Goal: Task Accomplishment & Management: Use online tool/utility

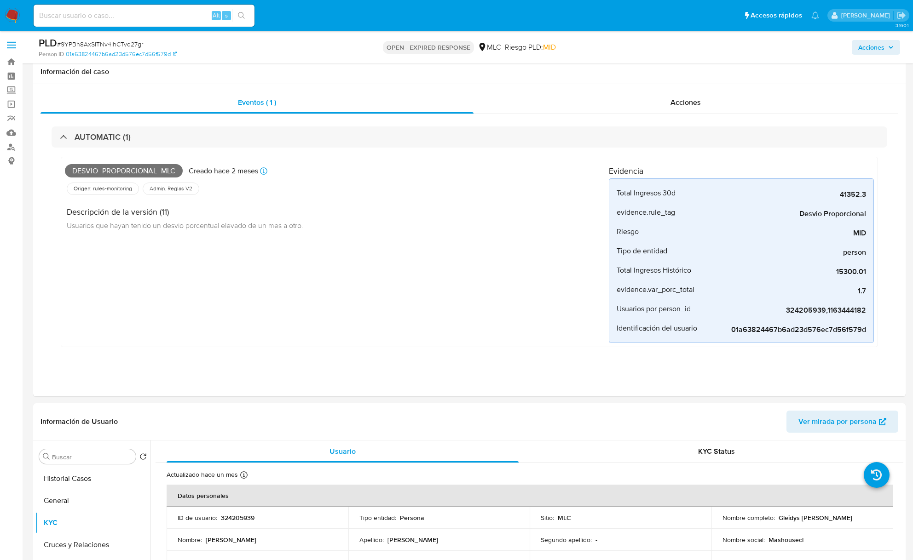
select select "10"
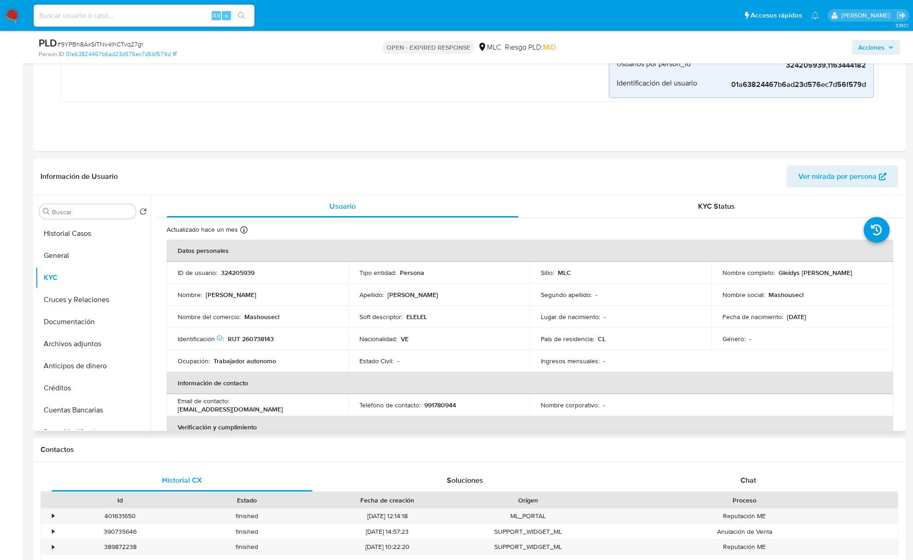
click at [632, 329] on td "País de residencia : CL" at bounding box center [621, 339] width 182 height 22
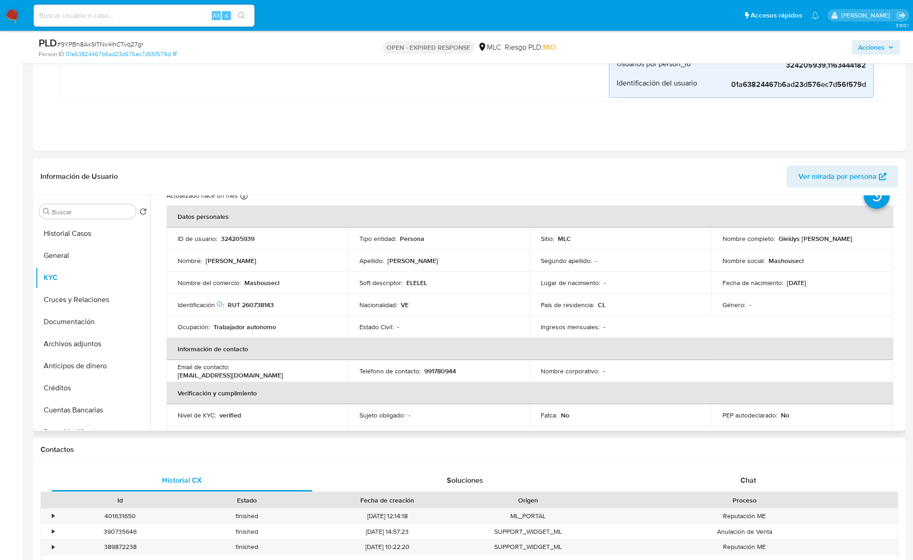
scroll to position [36, 0]
click at [70, 212] on input "Buscar" at bounding box center [92, 212] width 80 height 8
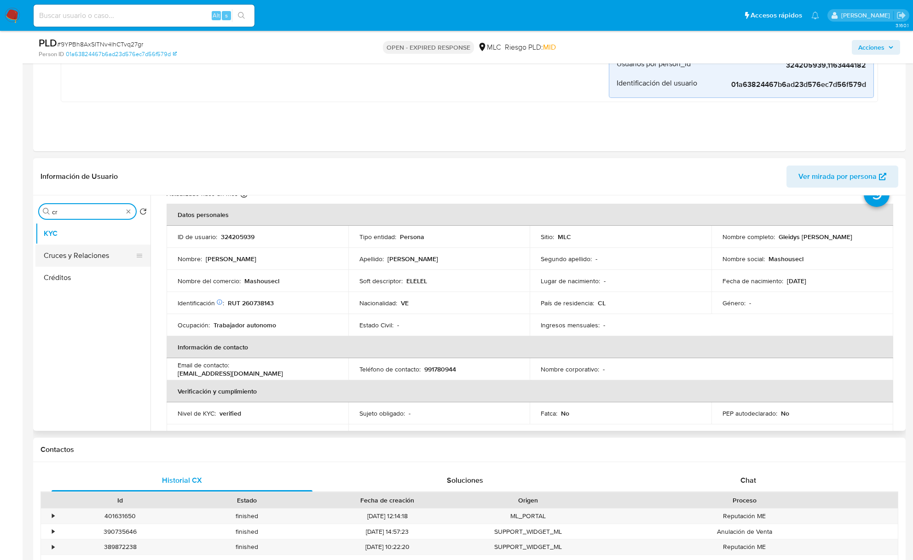
type input "cr"
click at [76, 262] on button "Cruces y Relaciones" at bounding box center [89, 256] width 108 height 22
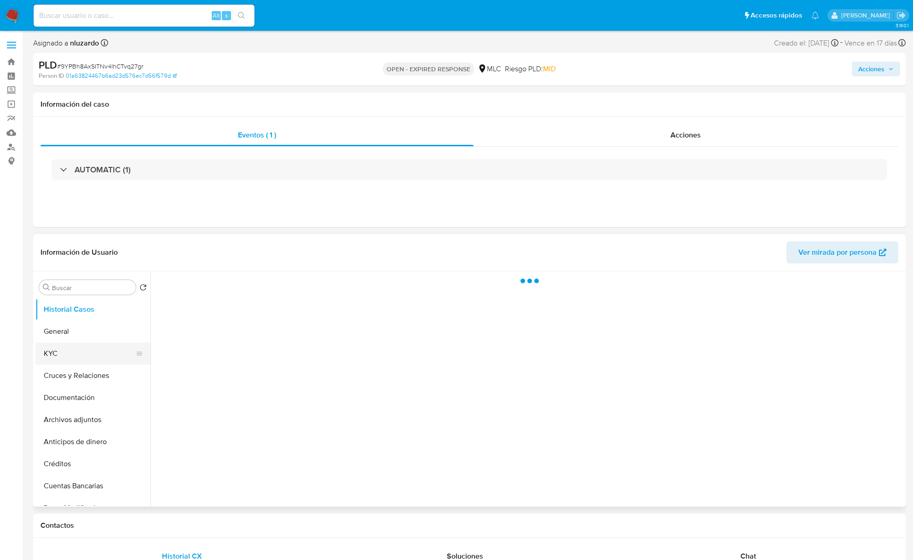
select select "10"
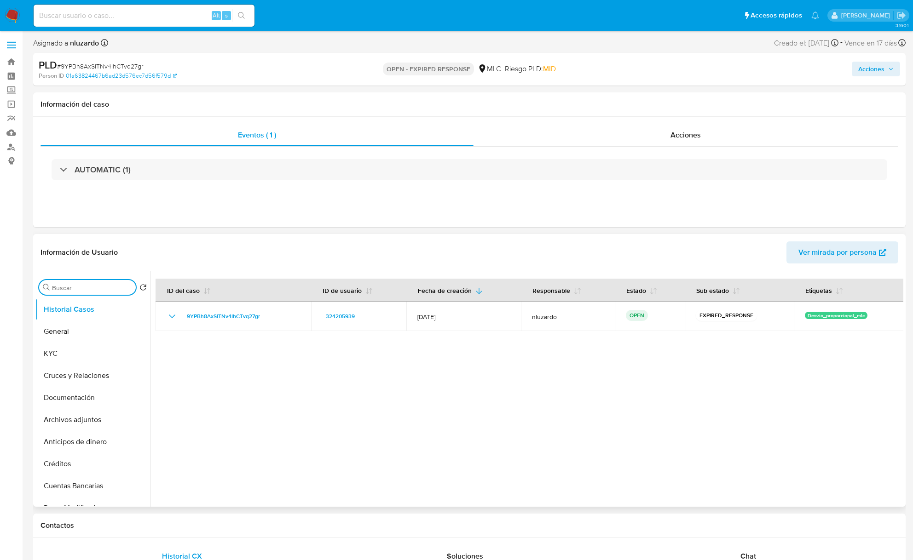
click at [72, 285] on input "Buscar" at bounding box center [92, 288] width 80 height 8
type input "cr"
click at [74, 330] on button "Cruces y Relaciones" at bounding box center [89, 332] width 108 height 22
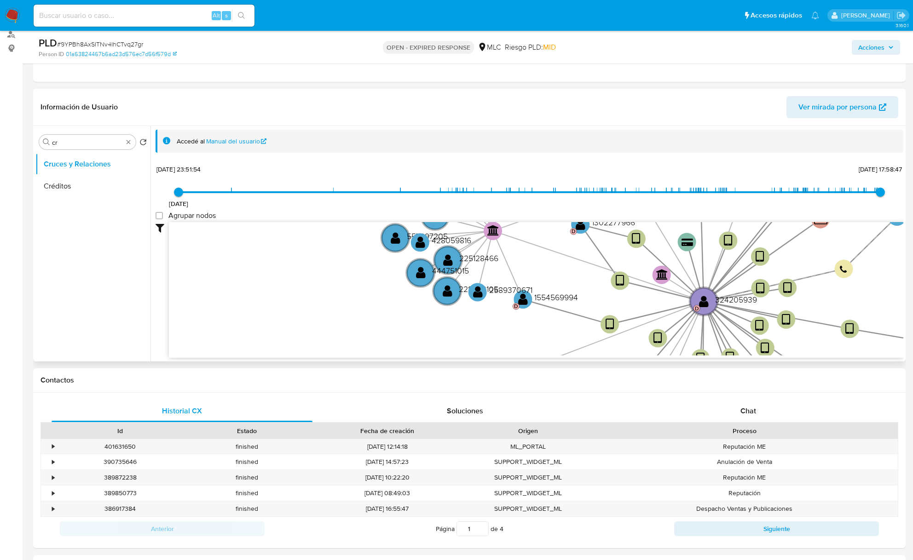
scroll to position [122, 0]
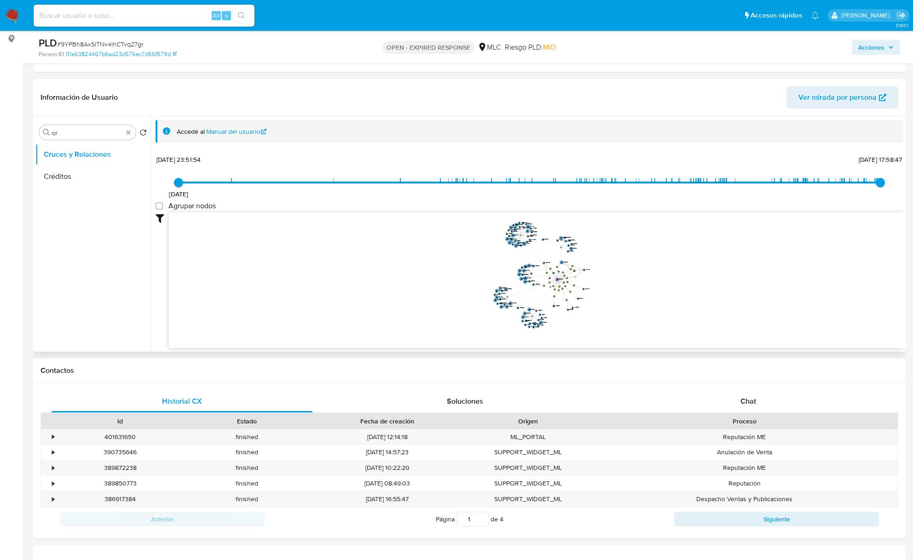
drag, startPoint x: 584, startPoint y: 264, endPoint x: 515, endPoint y: 270, distance: 69.3
click at [515, 270] on icon "user-324205939  324205939 D device-682cde71bda37acfb707e4fb  user-219850565 …" at bounding box center [536, 279] width 734 height 133
drag, startPoint x: 595, startPoint y: 268, endPoint x: 611, endPoint y: 269, distance: 15.7
click at [611, 269] on icon "user-324205939  324205939 D device-682cde71bda37acfb707e4fb  user-219850565 …" at bounding box center [536, 279] width 734 height 133
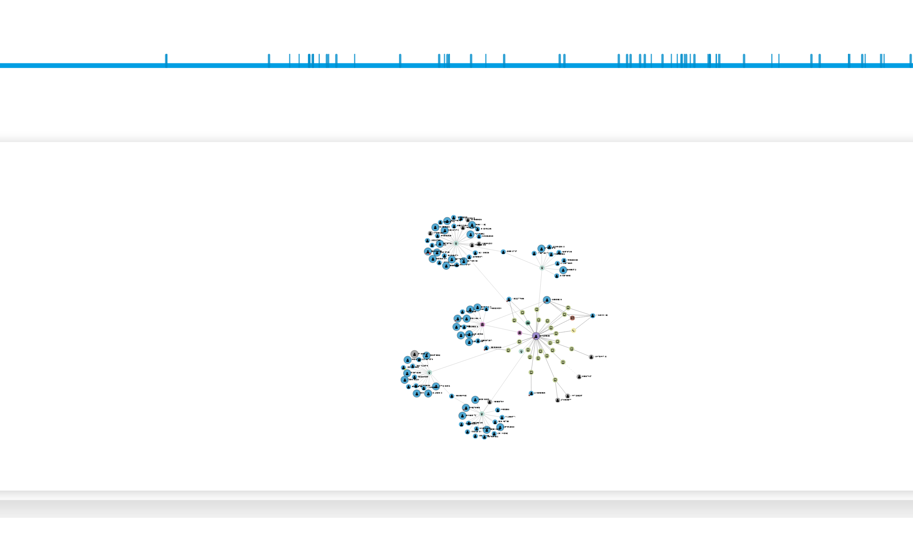
drag, startPoint x: 681, startPoint y: 398, endPoint x: 608, endPoint y: 320, distance: 106.4
click at [608, 320] on icon "user-324205939  324205939 D device-682cde71bda37acfb707e4fb  user-219850565 …" at bounding box center [536, 279] width 734 height 133
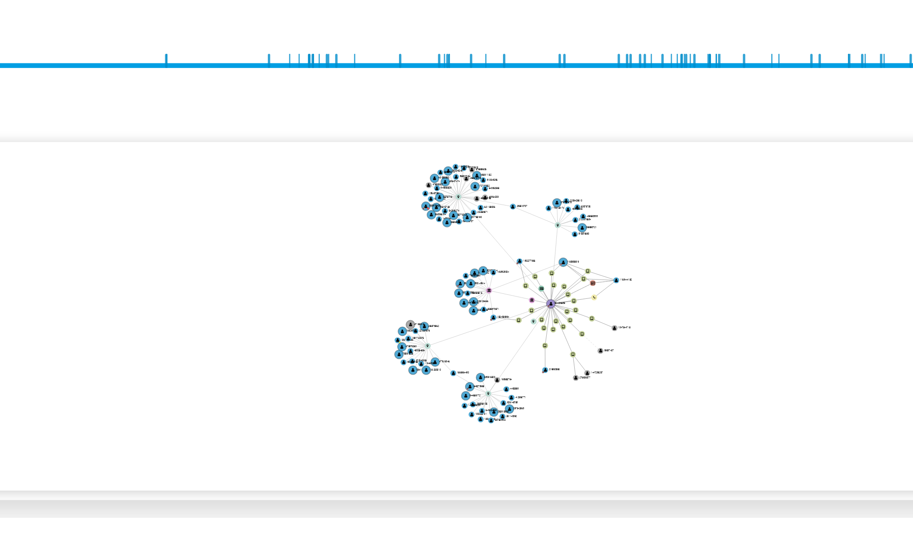
drag, startPoint x: 597, startPoint y: 303, endPoint x: 577, endPoint y: 298, distance: 20.3
click at [579, 301] on icon "user-324205939  324205939 D device-682cde71bda37acfb707e4fb  user-219850565 …" at bounding box center [536, 279] width 734 height 133
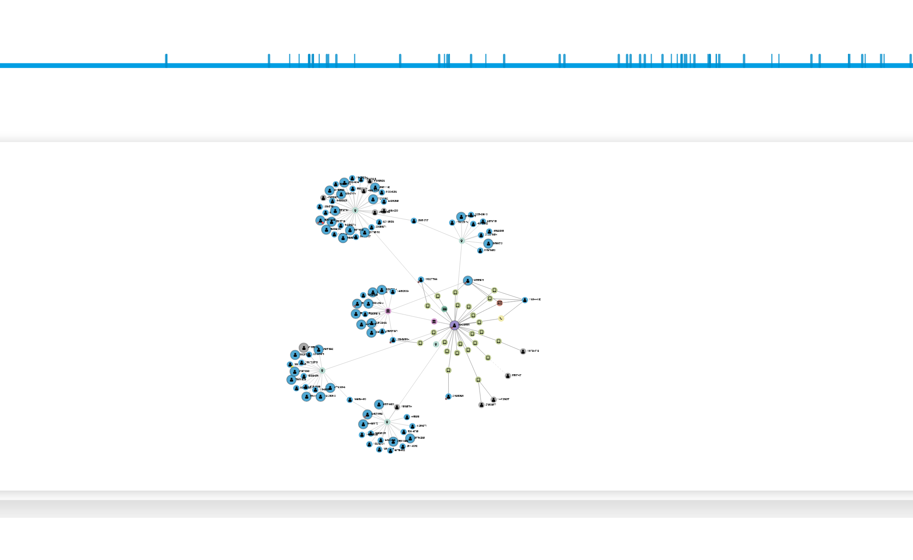
click at [574, 295] on icon "user-324205939  324205939 D device-682cde71bda37acfb707e4fb  user-219850565 …" at bounding box center [536, 279] width 734 height 133
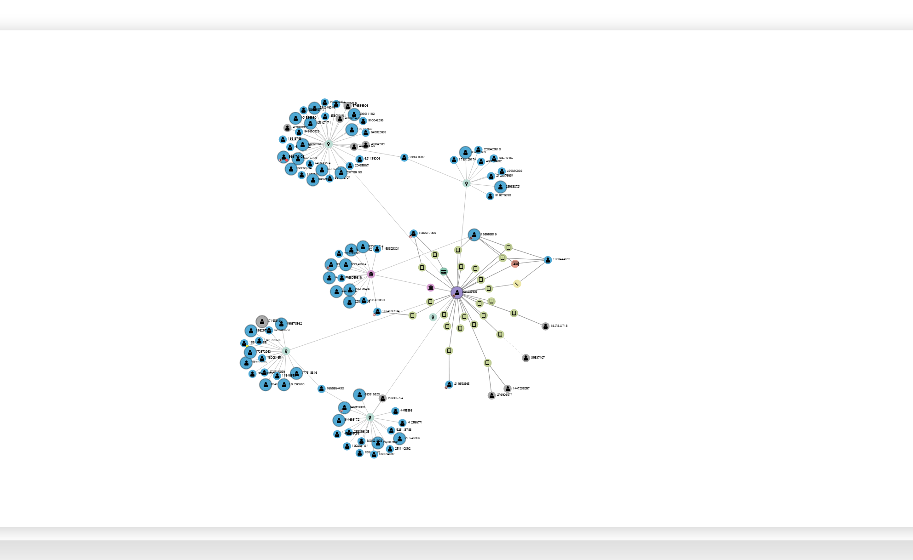
click at [533, 253] on icon "user-324205939  324205939 D device-682cde71bda37acfb707e4fb  user-219850565 …" at bounding box center [536, 279] width 734 height 133
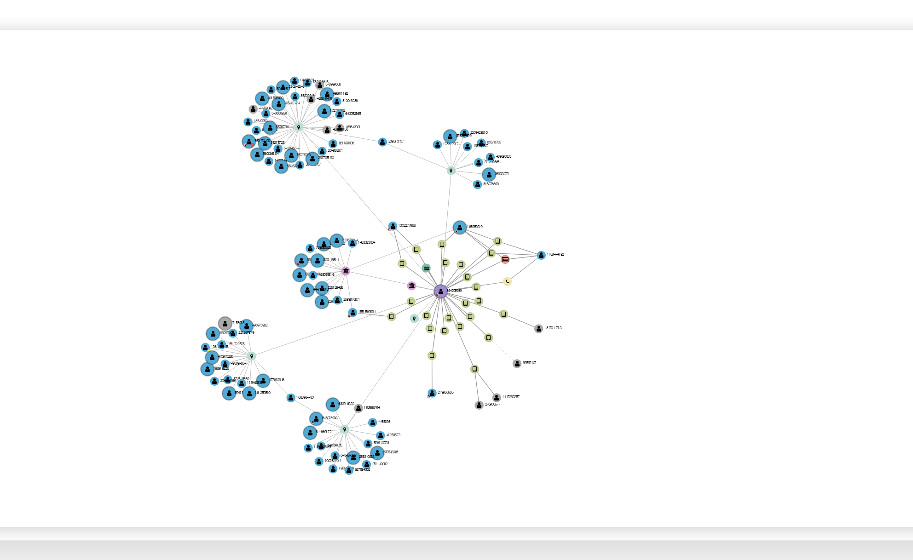
click at [531, 249] on icon "user-324205939  324205939 D device-682cde71bda37acfb707e4fb  user-219850565 …" at bounding box center [536, 279] width 734 height 133
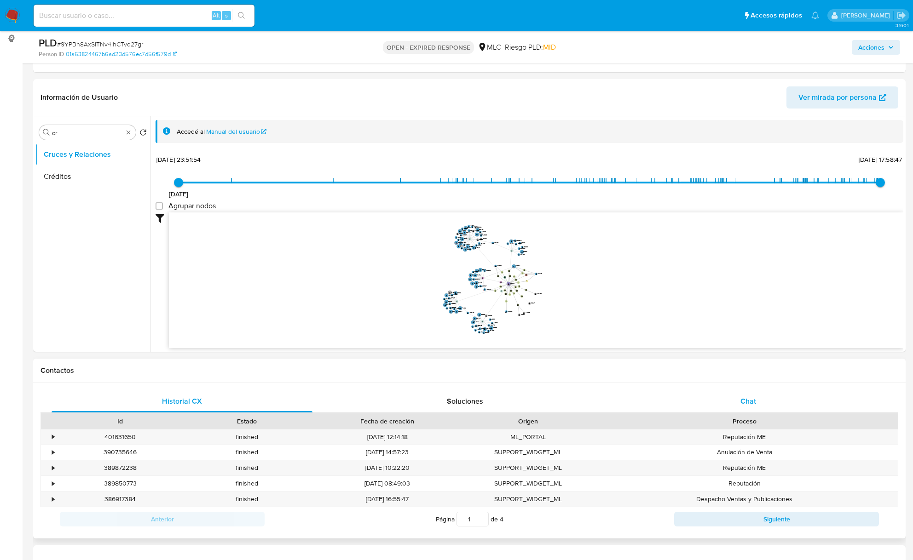
click at [742, 412] on div "Chat" at bounding box center [747, 402] width 261 height 22
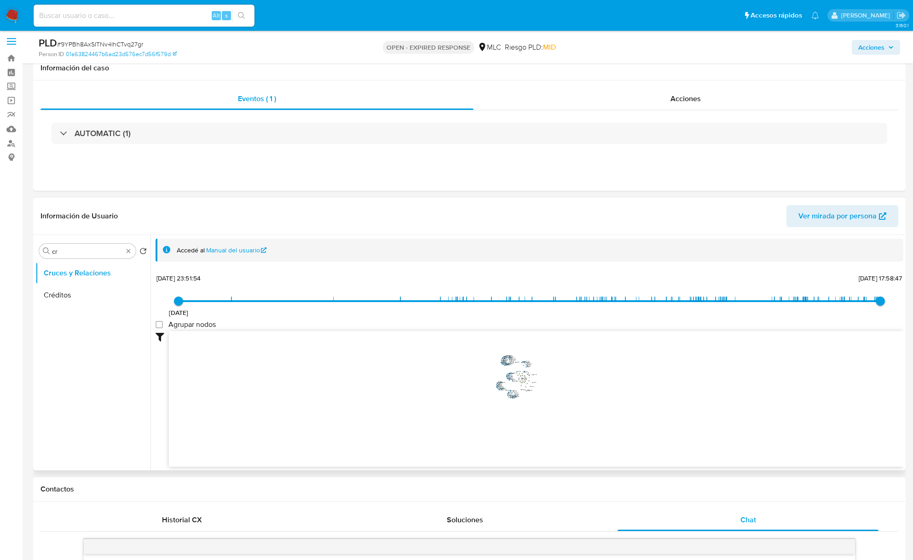
scroll to position [0, 0]
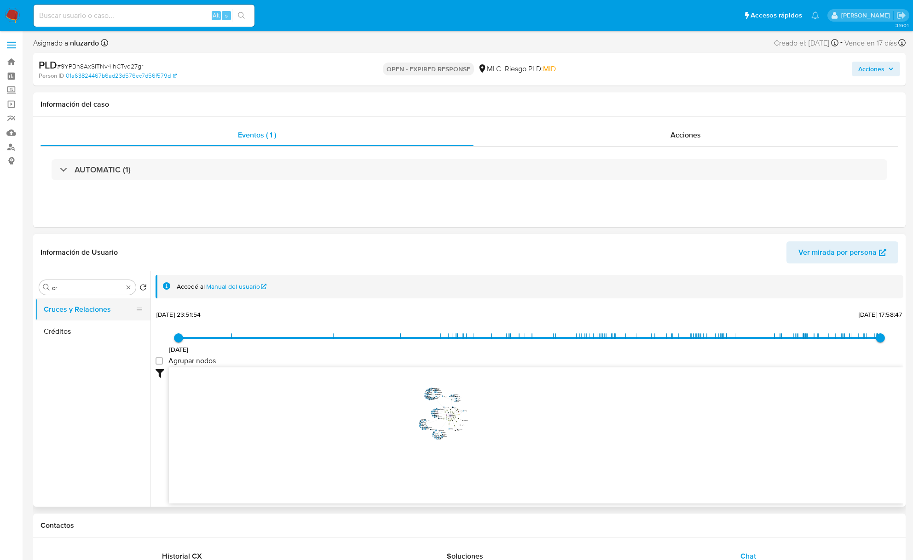
drag, startPoint x: 116, startPoint y: 304, endPoint x: 109, endPoint y: 299, distance: 8.9
click at [112, 302] on button "Cruces y Relaciones" at bounding box center [89, 310] width 108 height 22
click at [104, 292] on input "cr" at bounding box center [87, 288] width 71 height 8
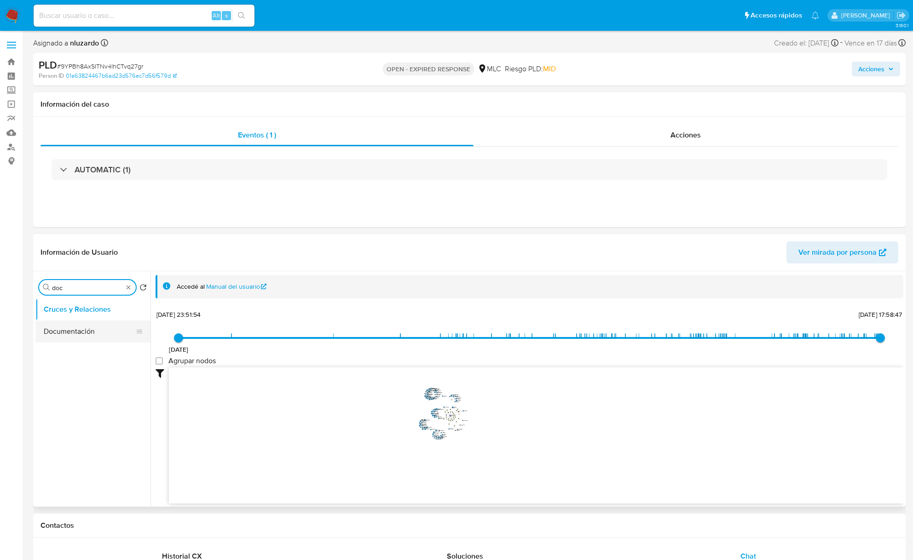
type input "doc"
click at [76, 333] on button "Documentación" at bounding box center [89, 332] width 108 height 22
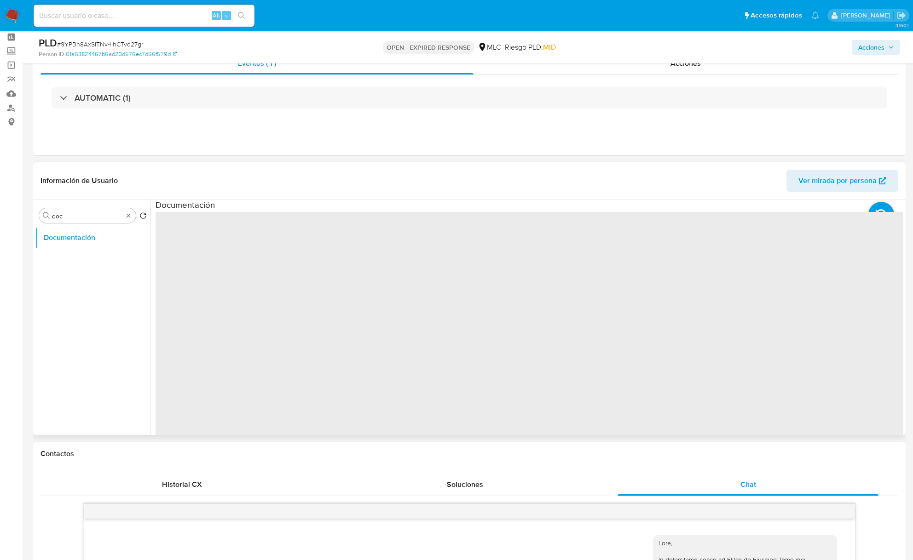
scroll to position [61, 0]
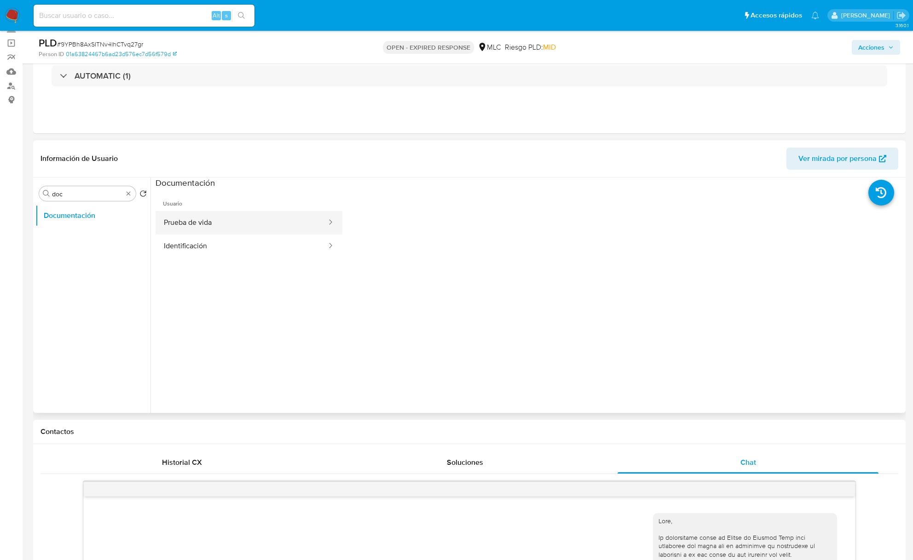
click at [199, 223] on button "Prueba de vida" at bounding box center [242, 222] width 172 height 23
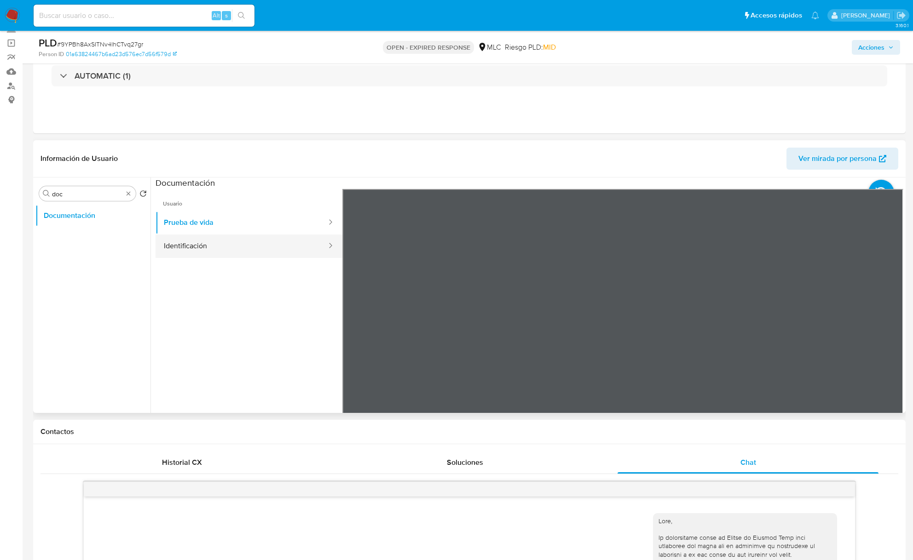
click at [184, 248] on button "Identificación" at bounding box center [242, 246] width 172 height 23
click at [882, 338] on icon at bounding box center [891, 338] width 18 height 18
drag, startPoint x: 183, startPoint y: 220, endPoint x: 278, endPoint y: 234, distance: 96.8
click at [183, 220] on button "Prueba de vida" at bounding box center [242, 222] width 172 height 23
drag, startPoint x: 127, startPoint y: 196, endPoint x: 121, endPoint y: 201, distance: 8.2
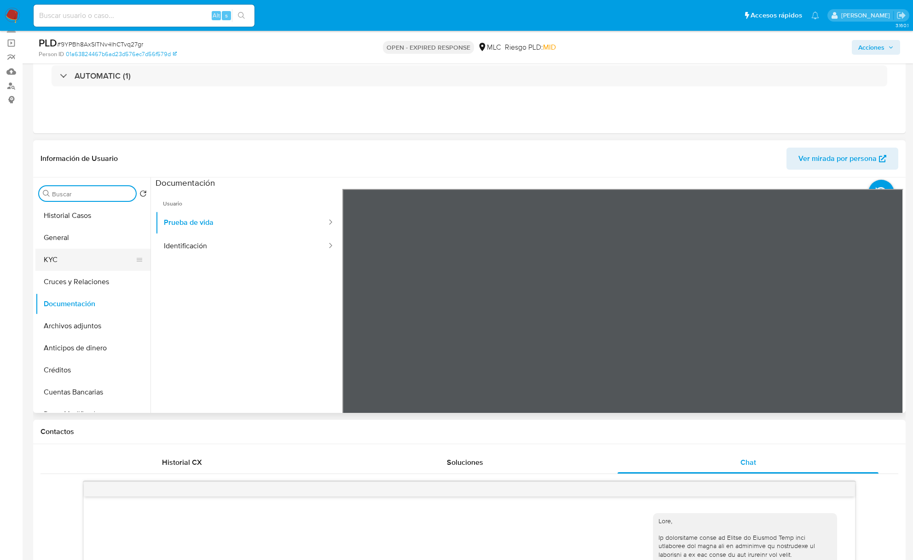
click at [72, 247] on button "General" at bounding box center [92, 238] width 115 height 22
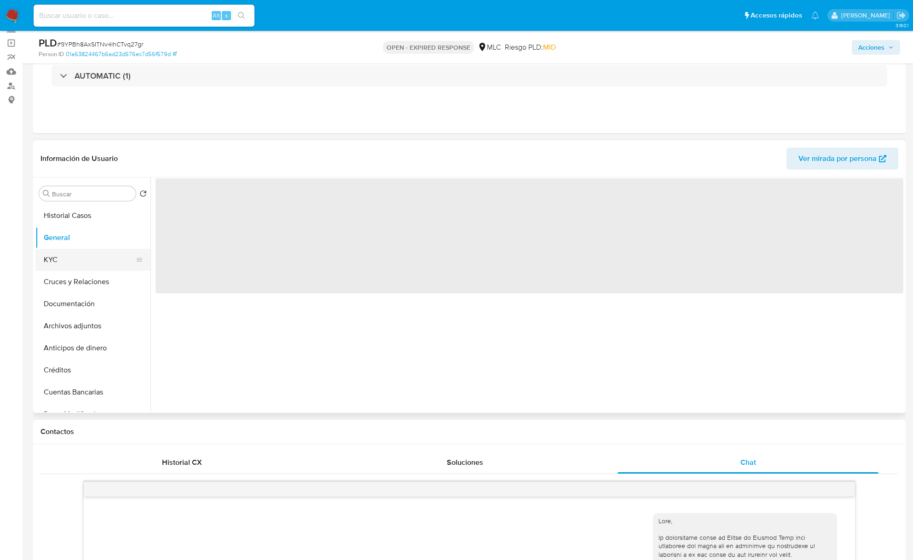
click at [67, 259] on button "KYC" at bounding box center [89, 260] width 108 height 22
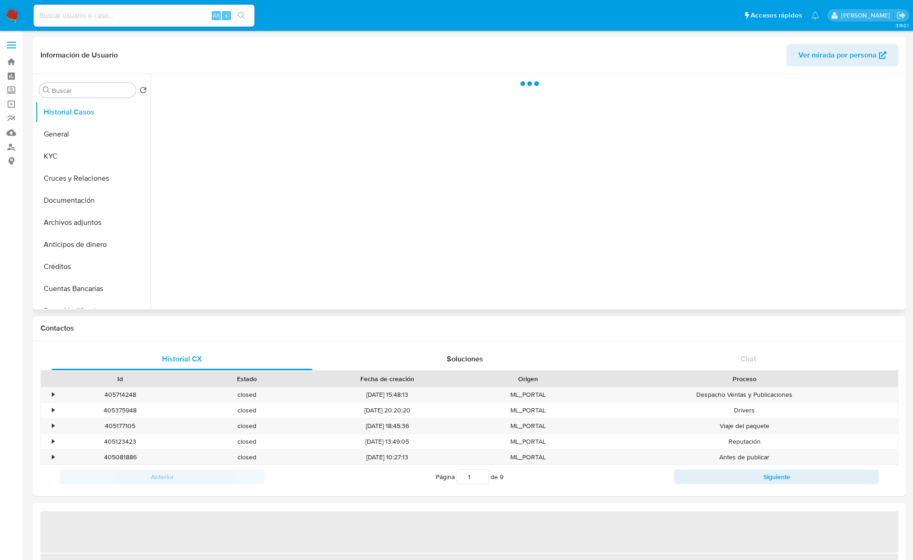
select select "10"
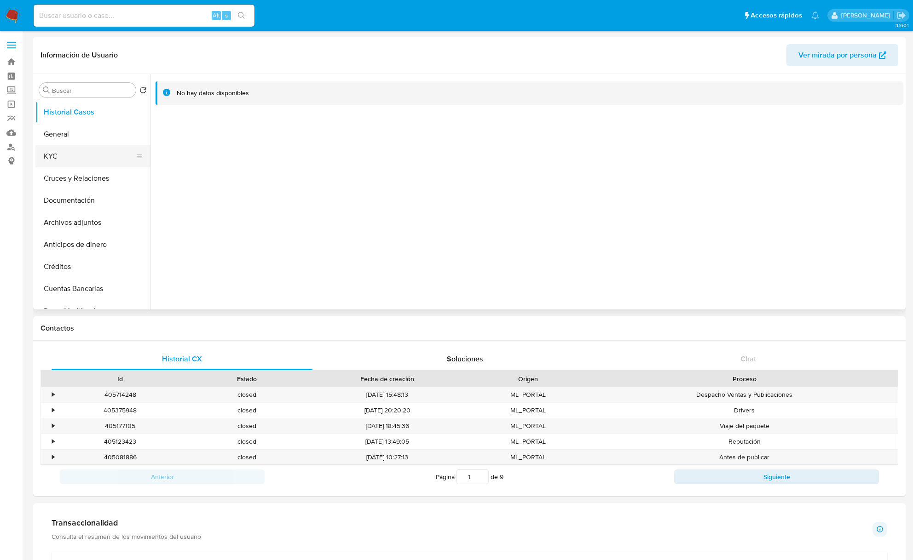
click at [80, 164] on button "KYC" at bounding box center [89, 156] width 108 height 22
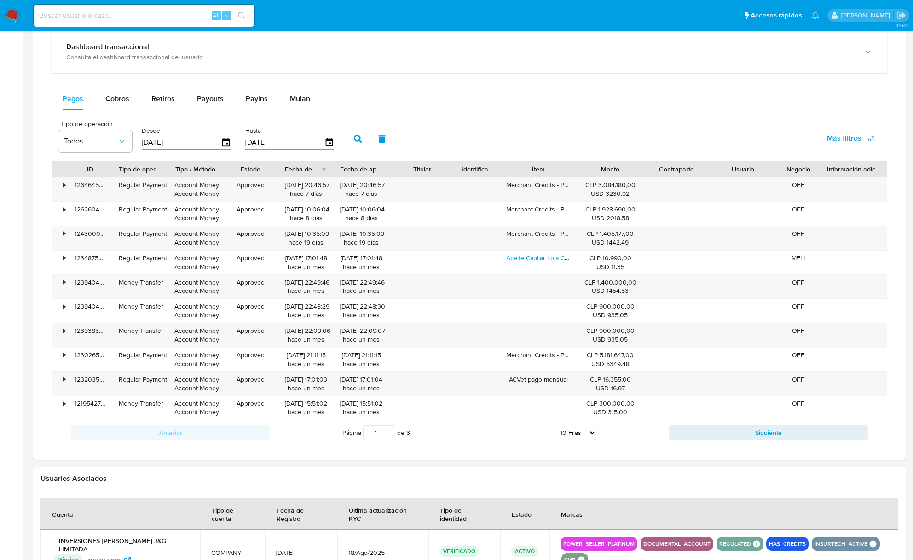
scroll to position [542, 0]
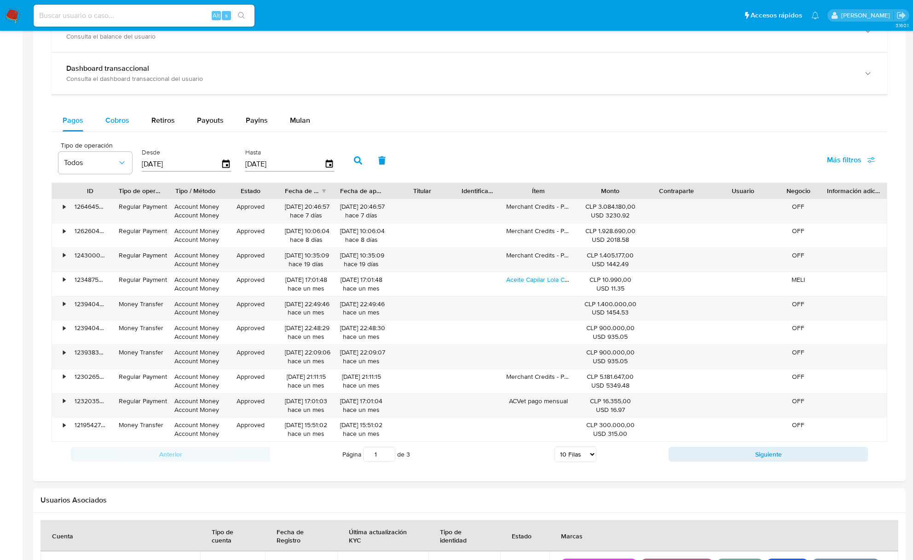
click at [120, 126] on span "Cobros" at bounding box center [117, 120] width 24 height 11
select select "10"
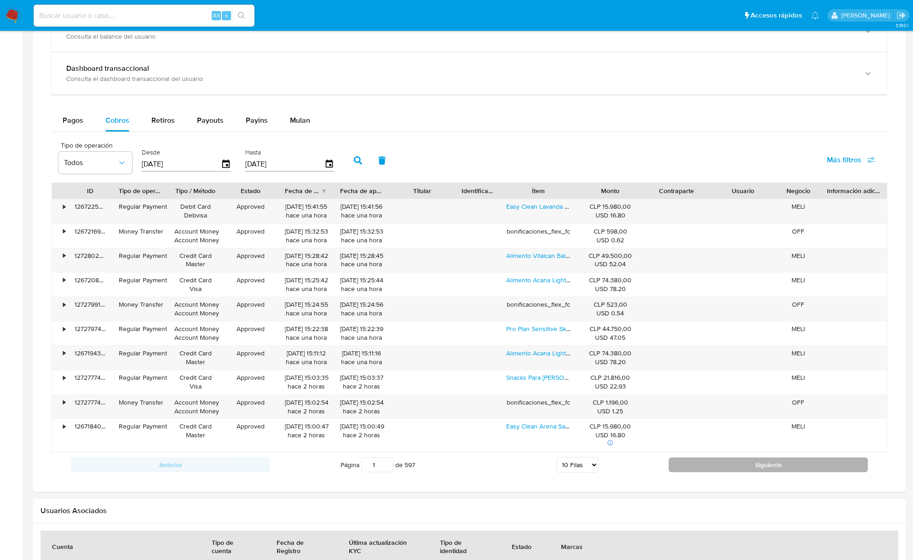
click at [752, 467] on button "Siguiente" at bounding box center [768, 465] width 199 height 15
type input "2"
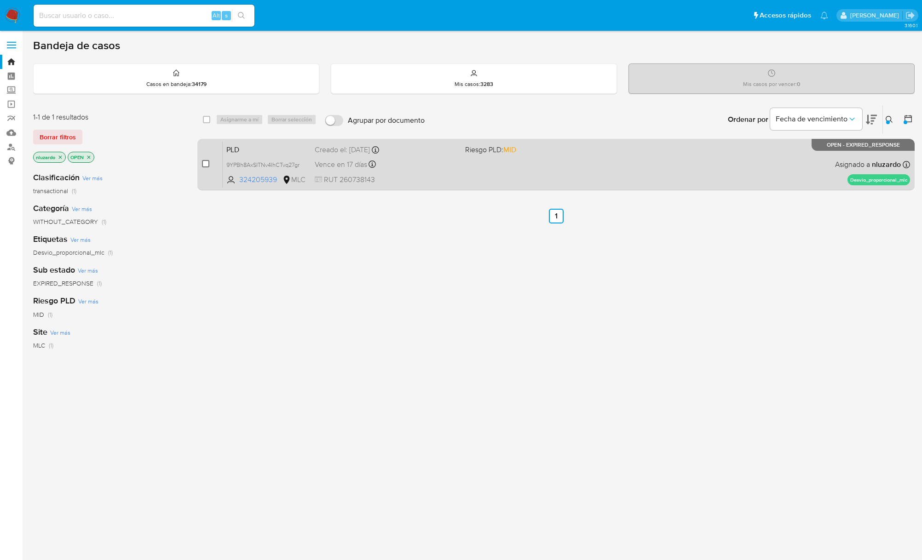
click at [206, 164] on input "checkbox" at bounding box center [205, 163] width 7 height 7
checkbox input "true"
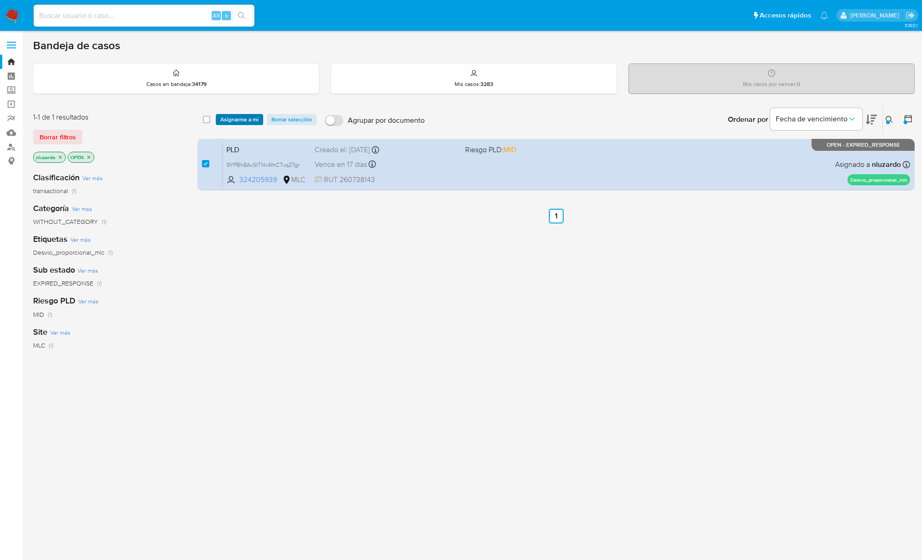
click at [229, 122] on span "Asignarme a mí" at bounding box center [239, 119] width 38 height 9
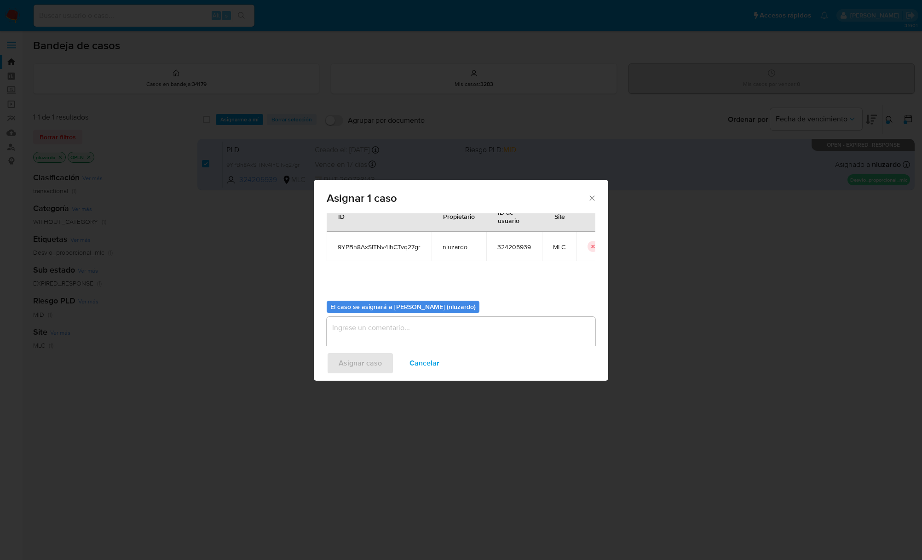
scroll to position [47, 0]
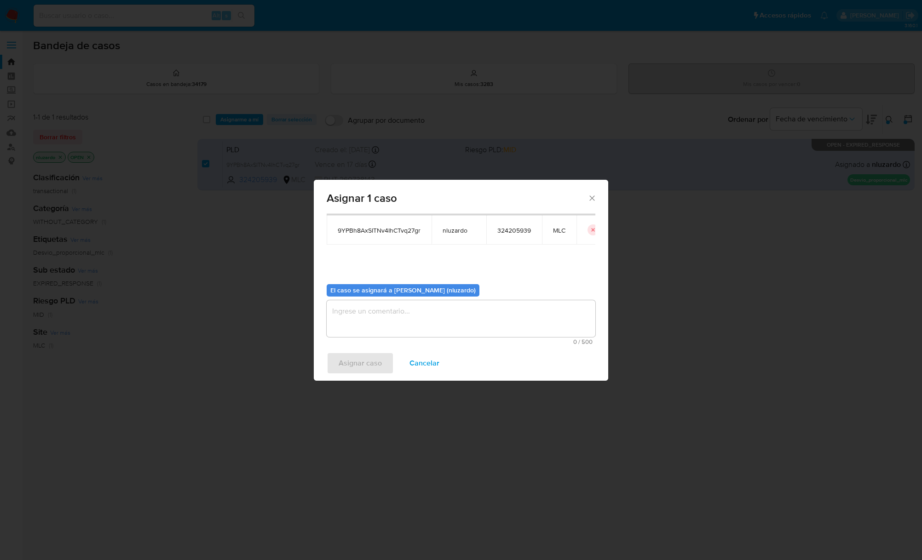
click at [369, 328] on textarea "assign-modal" at bounding box center [461, 318] width 269 height 37
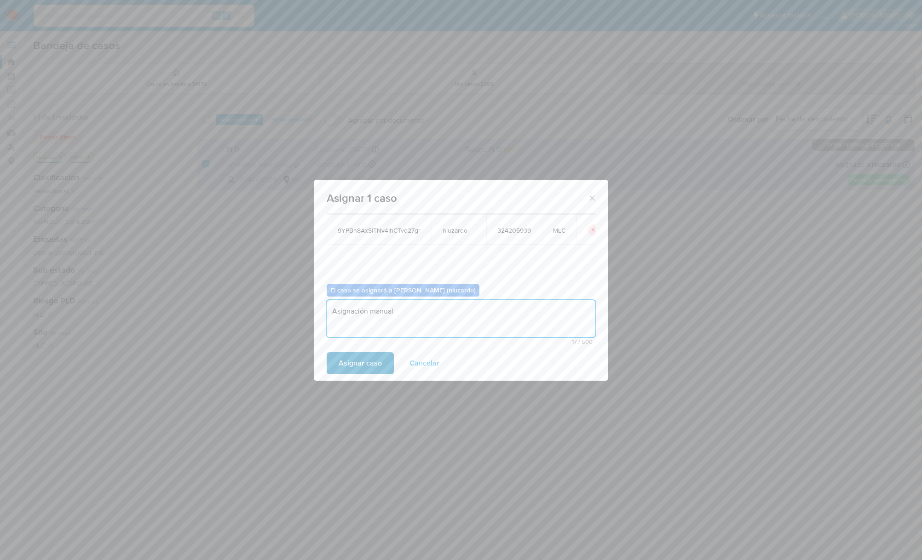
type textarea "Asignación manual"
click at [376, 359] on span "Asignar caso" at bounding box center [360, 363] width 43 height 20
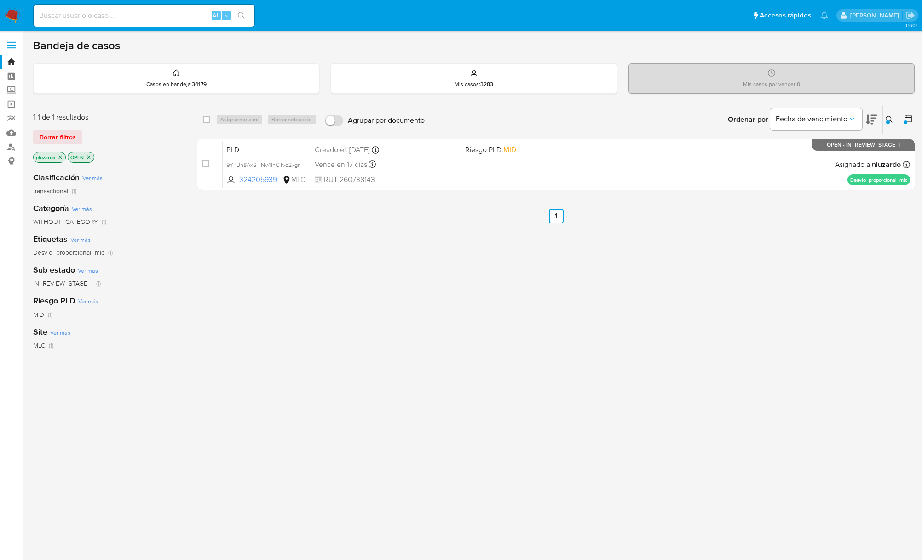
click at [891, 118] on icon at bounding box center [889, 119] width 7 height 7
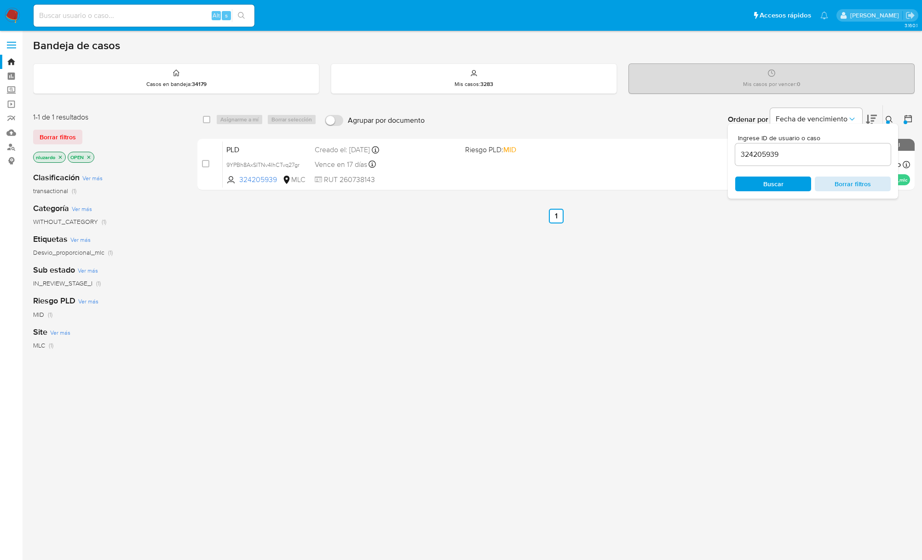
click at [845, 189] on span "Borrar filtros" at bounding box center [852, 184] width 63 height 13
click at [828, 187] on span "Borrar filtros" at bounding box center [852, 184] width 63 height 13
click at [801, 187] on span "Buscar" at bounding box center [773, 184] width 63 height 13
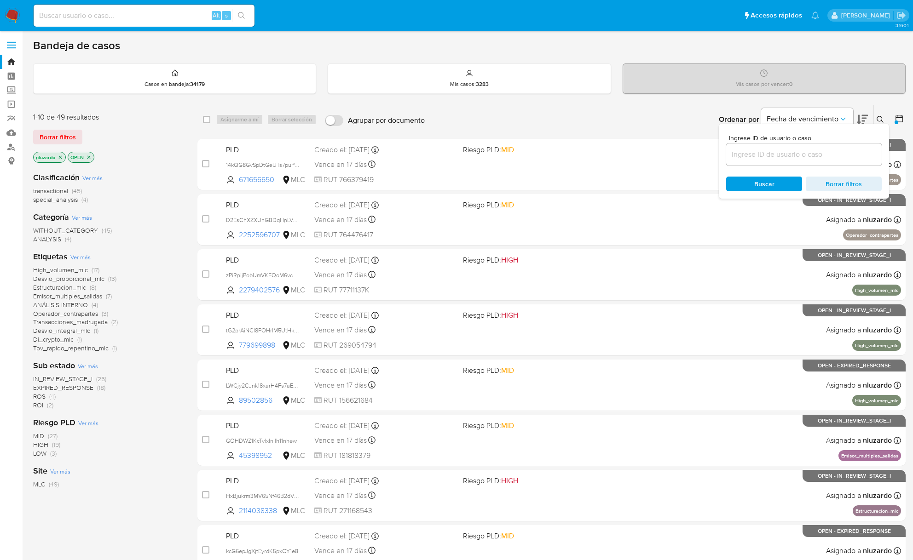
click at [35, 407] on span "ROI" at bounding box center [38, 405] width 10 height 9
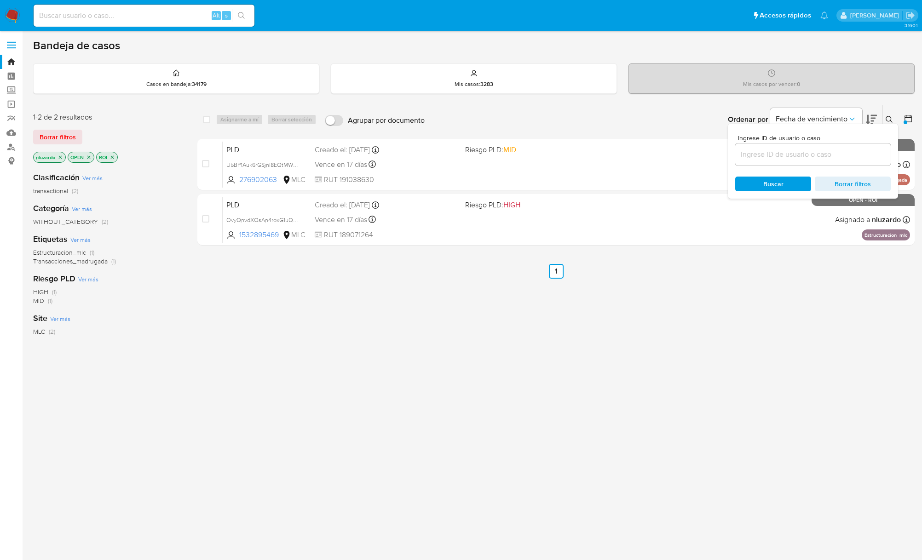
click at [664, 332] on div "select-all-cases-checkbox Asignarme a mí Borrar selección Agrupar por documento…" at bounding box center [555, 313] width 717 height 417
click at [893, 116] on icon at bounding box center [889, 119] width 7 height 7
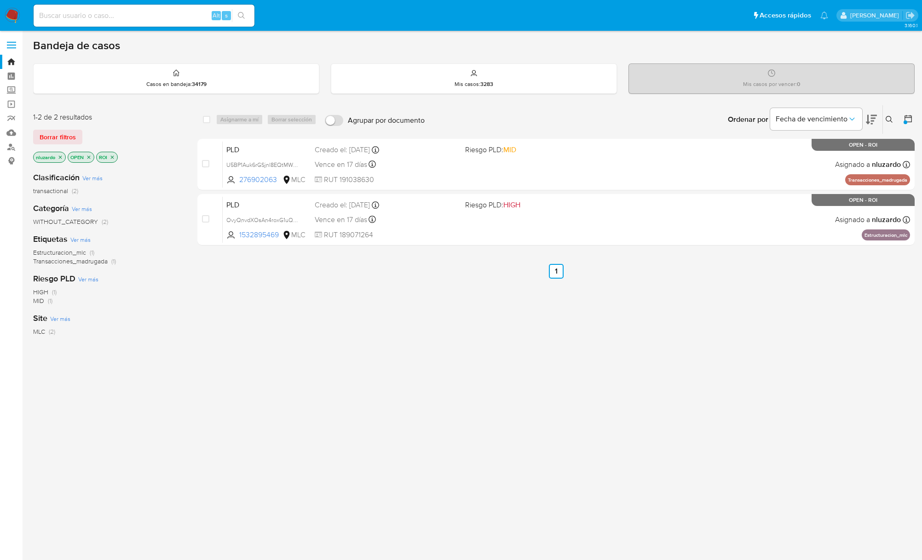
click at [805, 311] on div "select-all-cases-checkbox Asignarme a mí Borrar selección Agrupar por documento…" at bounding box center [555, 313] width 717 height 417
click at [746, 190] on div "case-item-checkbox No es posible asignar el caso PLD U5BP1Auk6rGSjnl8EQtMW0wv 2…" at bounding box center [555, 192] width 717 height 107
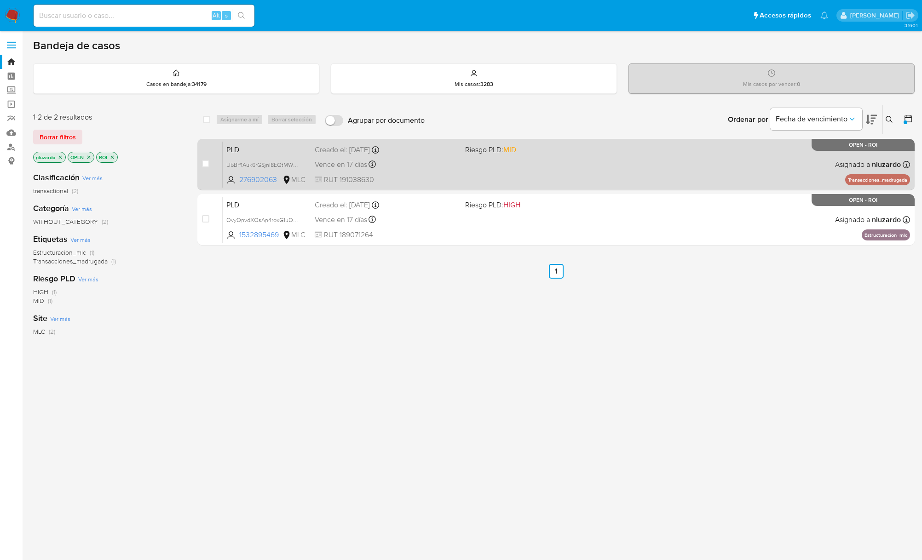
click at [729, 171] on div "PLD U5BP1Auk6rGSjnl8EQtMW0wv 276902063 MLC Riesgo PLD: MID Creado el: [DATE] Cr…" at bounding box center [566, 164] width 687 height 46
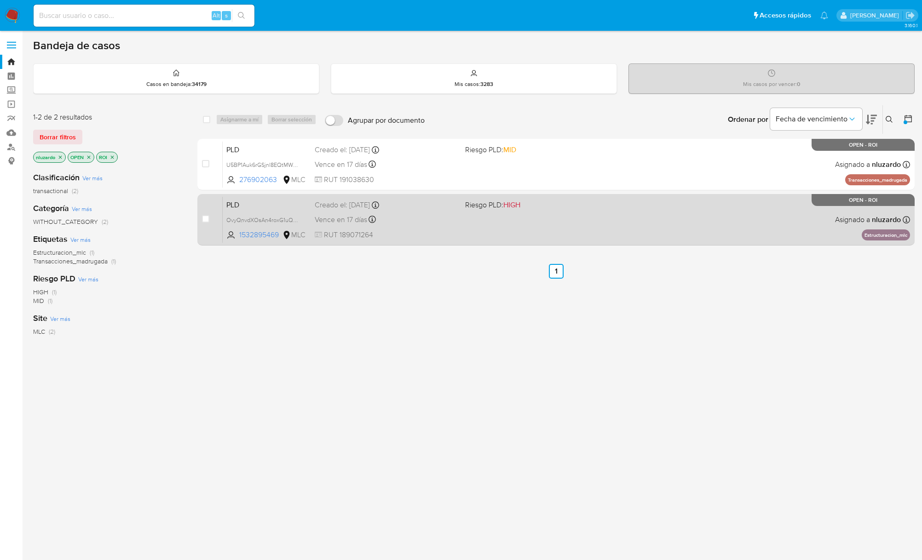
click at [690, 213] on div "PLD OvyQnvdXOsAn4roxG1uQReBn 1532895469 MLC Riesgo PLD: HIGH Creado el: [DATE] …" at bounding box center [566, 219] width 687 height 46
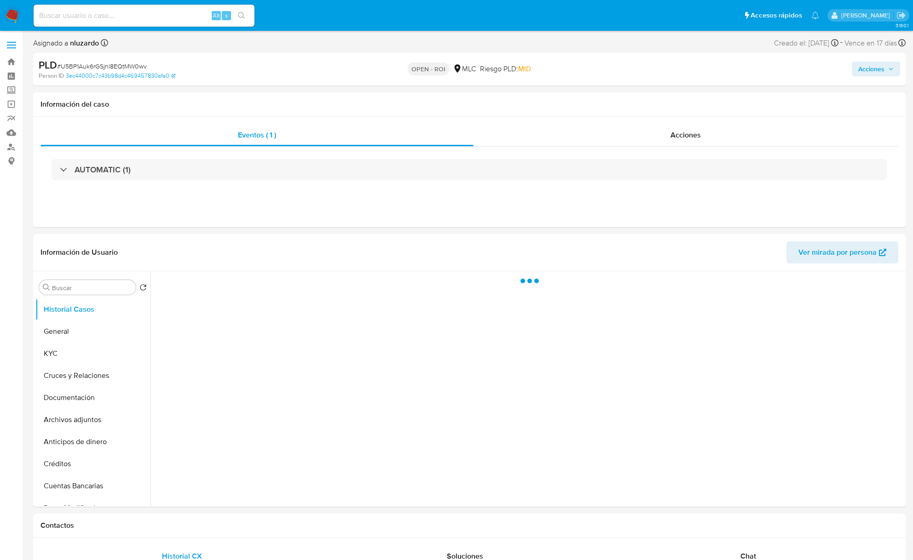
select select "10"
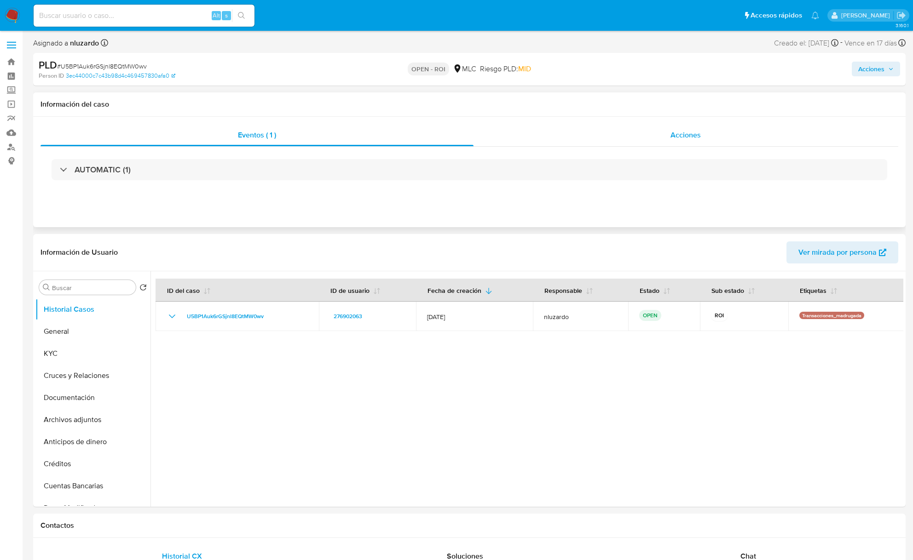
click at [656, 143] on div "Acciones" at bounding box center [685, 135] width 425 height 22
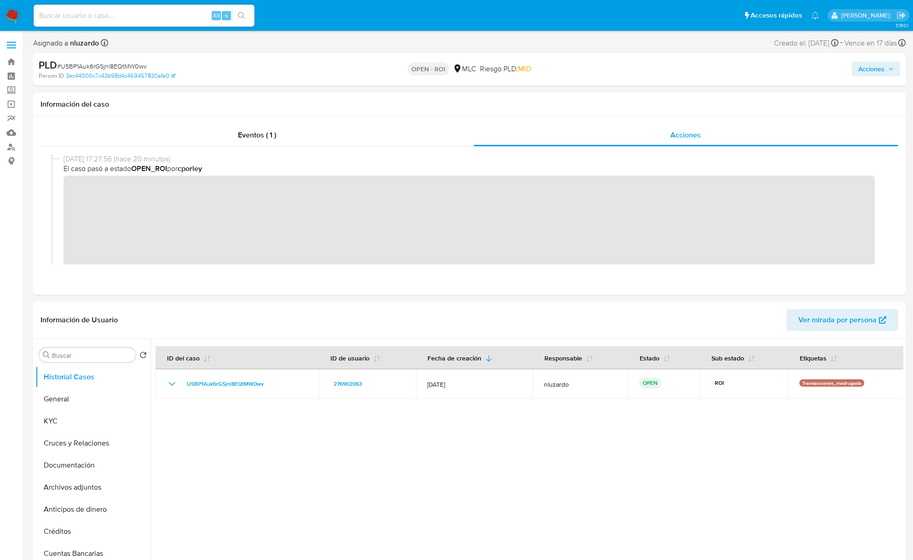
scroll to position [61, 0]
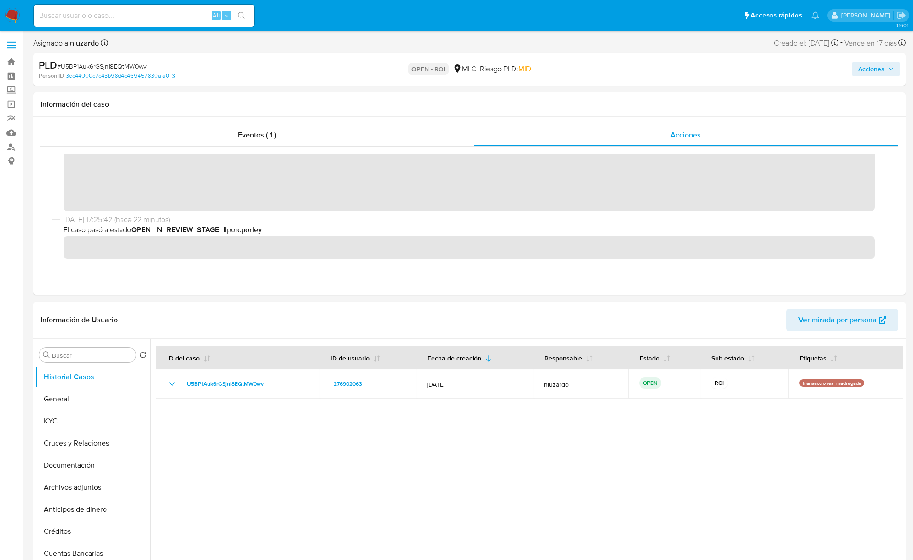
click at [876, 67] on span "Acciones" at bounding box center [871, 69] width 26 height 15
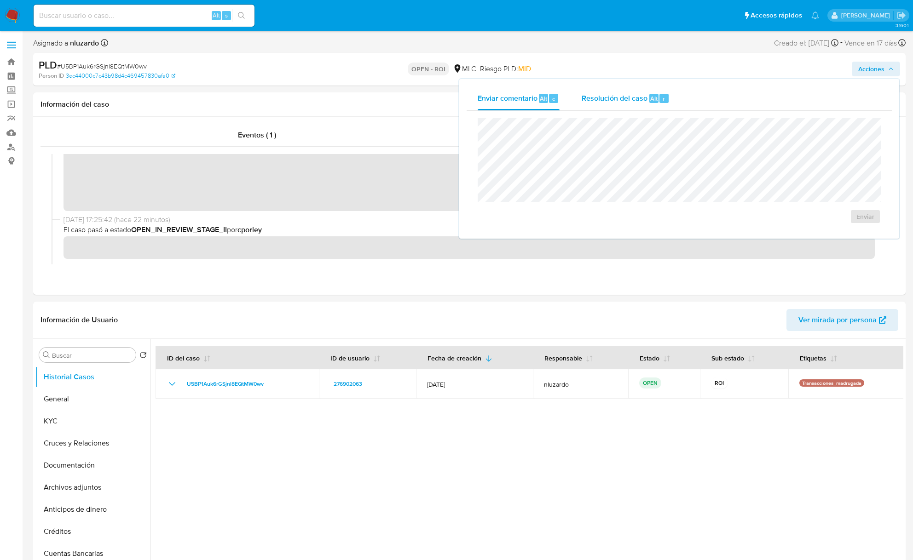
click at [623, 105] on div "Resolución del caso Alt r" at bounding box center [626, 98] width 88 height 24
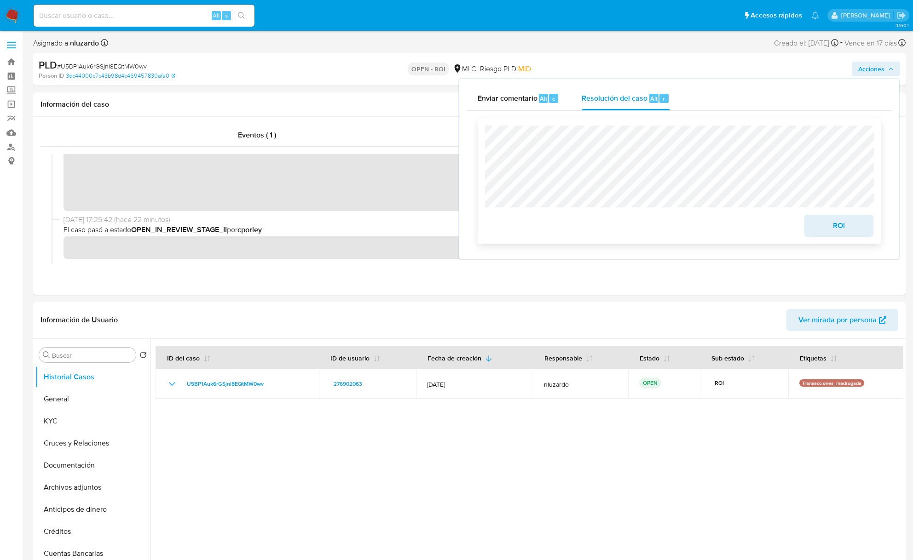
click at [850, 234] on span "ROI" at bounding box center [838, 226] width 45 height 20
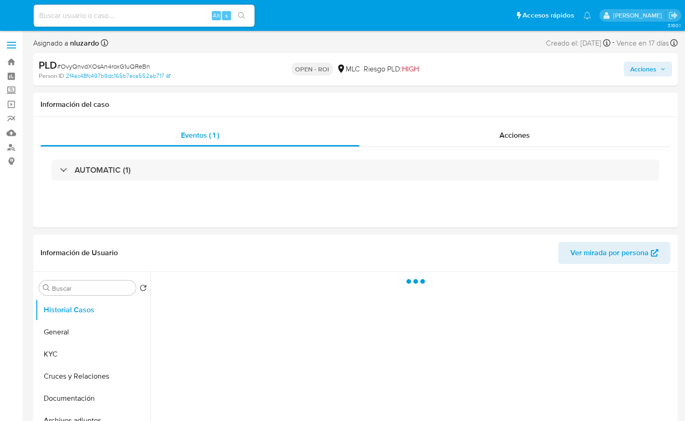
select select "10"
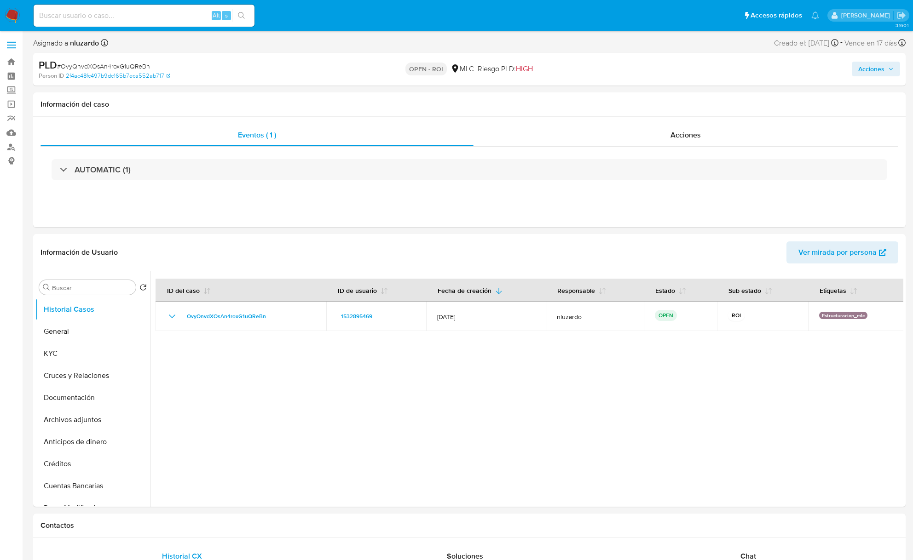
click at [684, 69] on span "Acciones" at bounding box center [875, 69] width 35 height 13
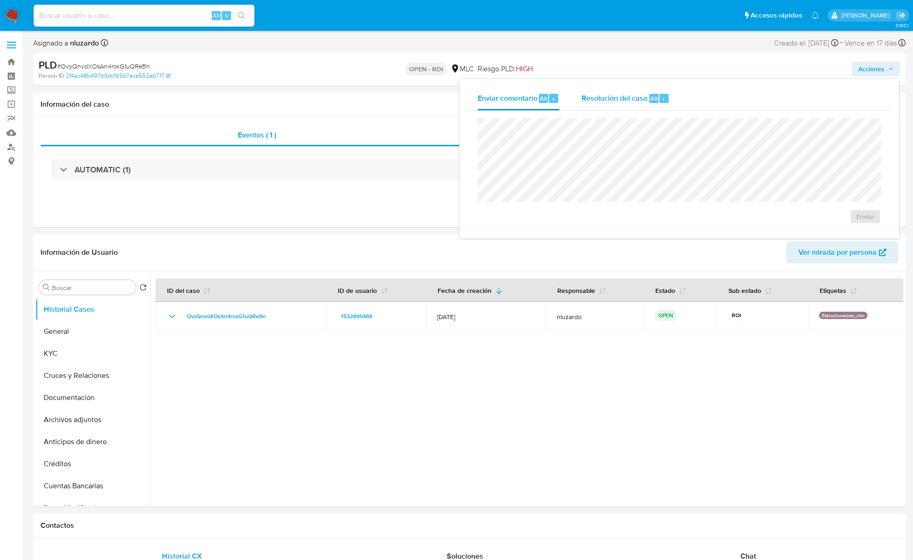
click at [657, 110] on div "Resolución del caso Alt r" at bounding box center [626, 98] width 88 height 24
drag, startPoint x: 824, startPoint y: 237, endPoint x: 395, endPoint y: 227, distance: 429.9
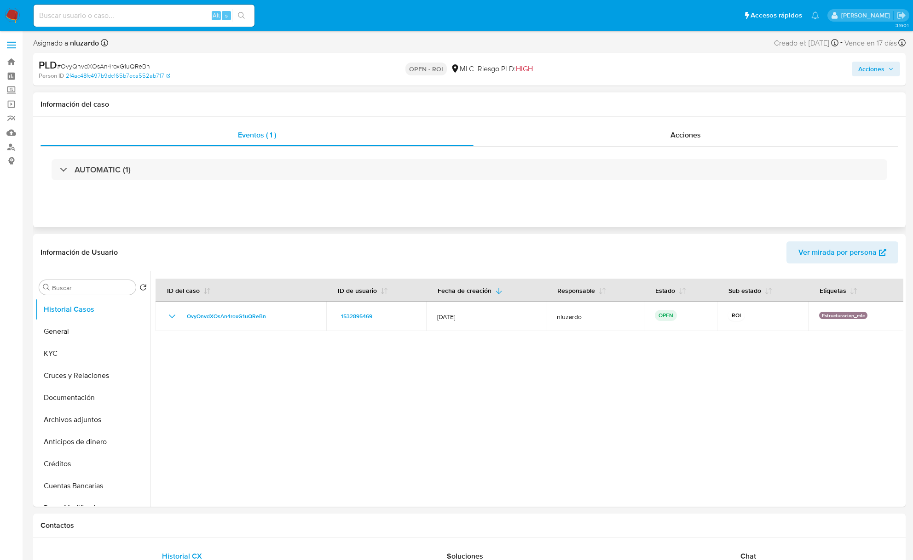
click at [347, 205] on div "Eventos ( 1 ) Acciones AUTOMATIC (1)" at bounding box center [469, 172] width 872 height 110
click at [664, 137] on div "Acciones" at bounding box center [685, 135] width 425 height 22
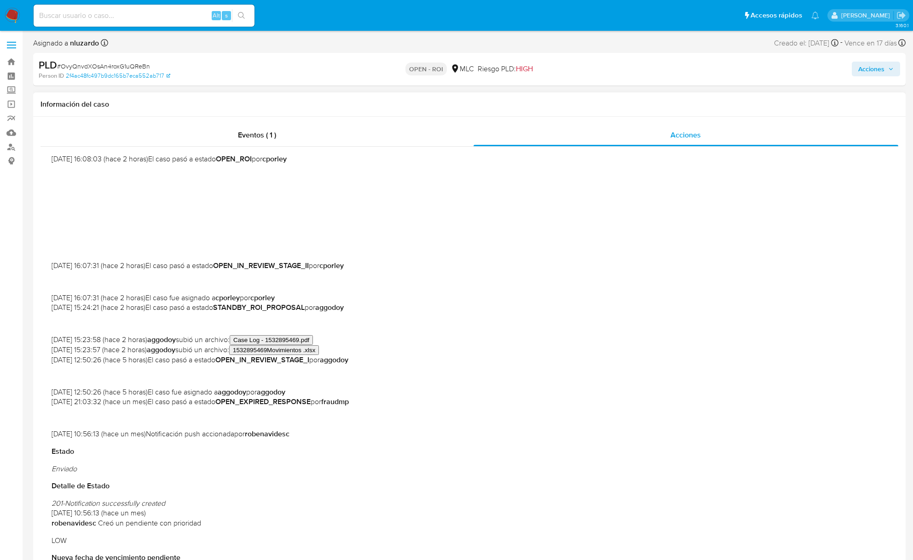
scroll to position [61, 0]
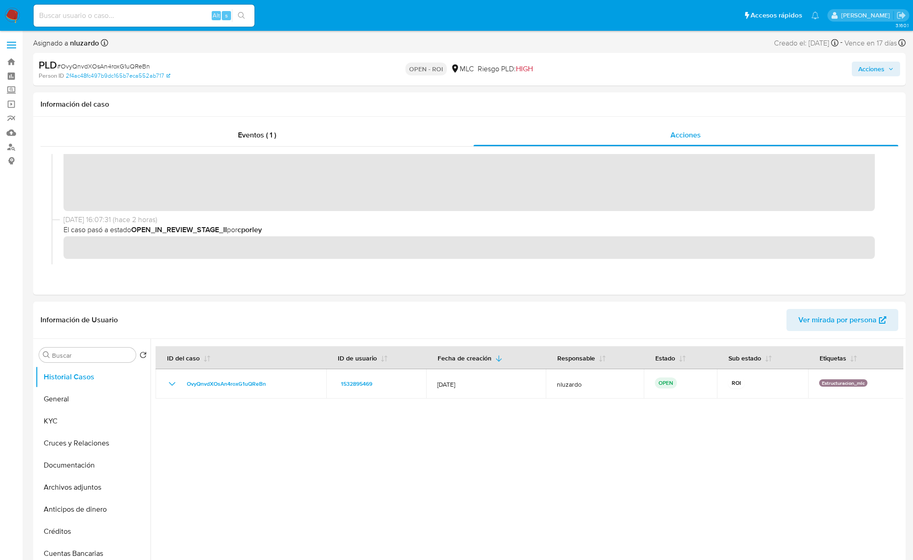
click at [684, 74] on span "Acciones" at bounding box center [871, 69] width 26 height 15
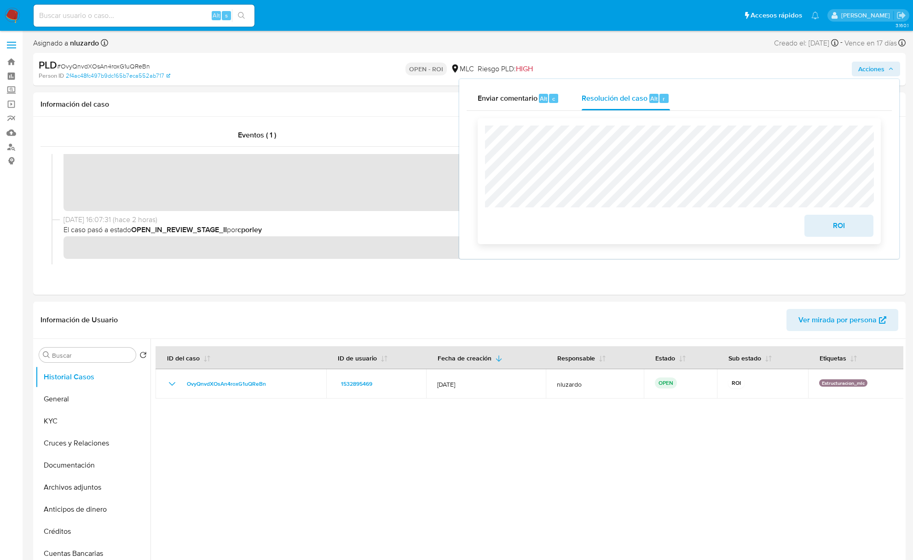
click at [684, 231] on span "ROI" at bounding box center [838, 226] width 45 height 20
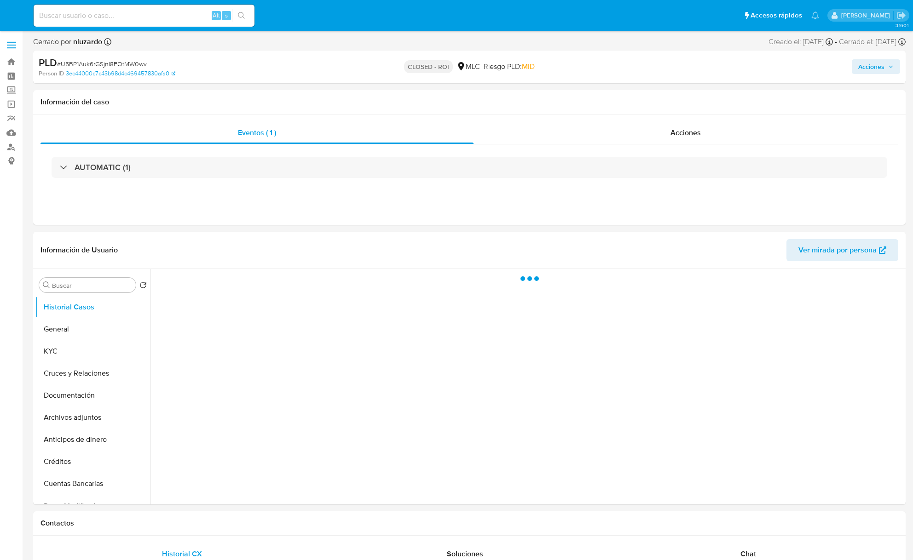
select select "10"
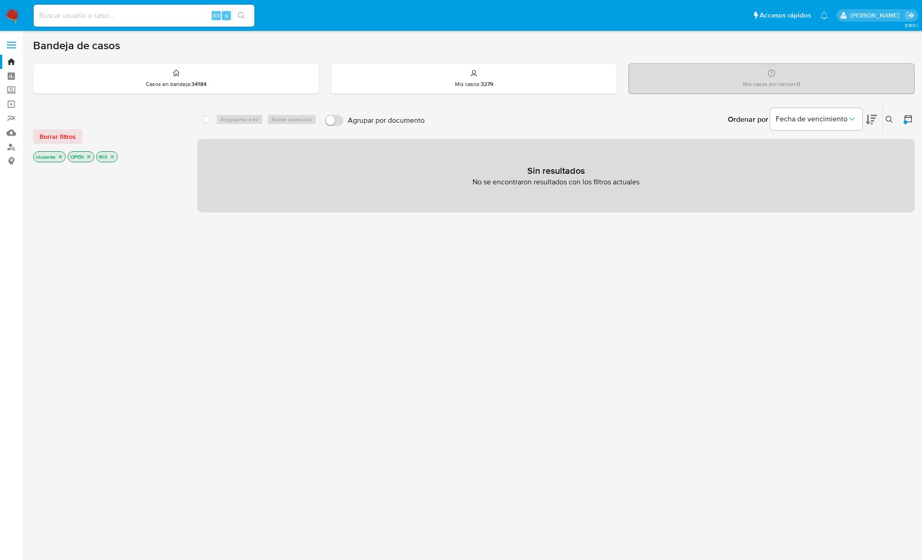
click at [115, 159] on icon "close-filter" at bounding box center [113, 157] width 6 height 6
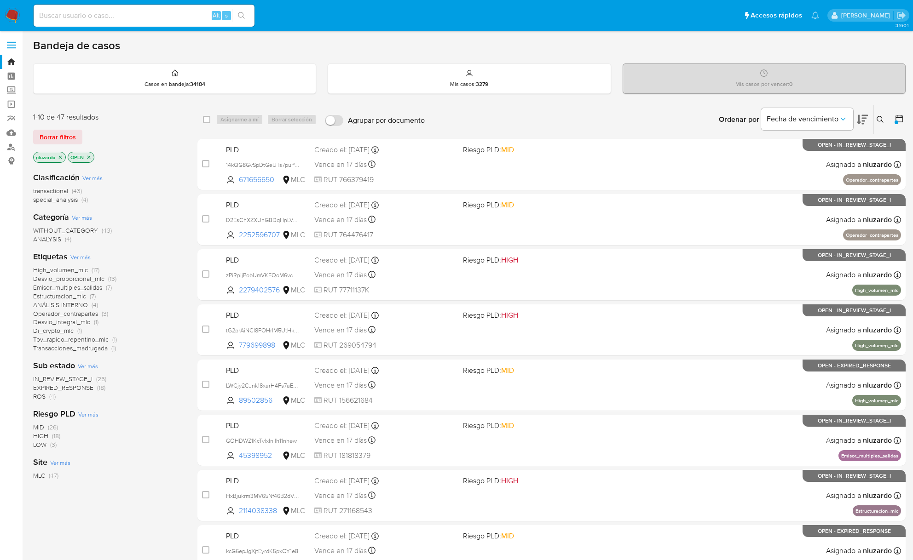
click at [856, 120] on div "Fecha de vencimiento" at bounding box center [814, 119] width 107 height 29
click at [860, 120] on icon at bounding box center [862, 119] width 11 height 11
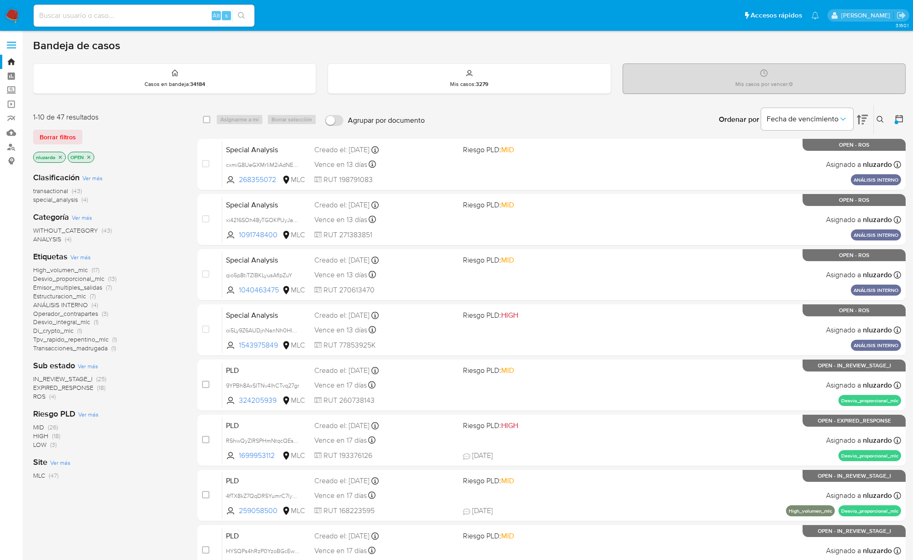
click at [57, 278] on span "Desvio_proporcional_mlc" at bounding box center [68, 278] width 71 height 9
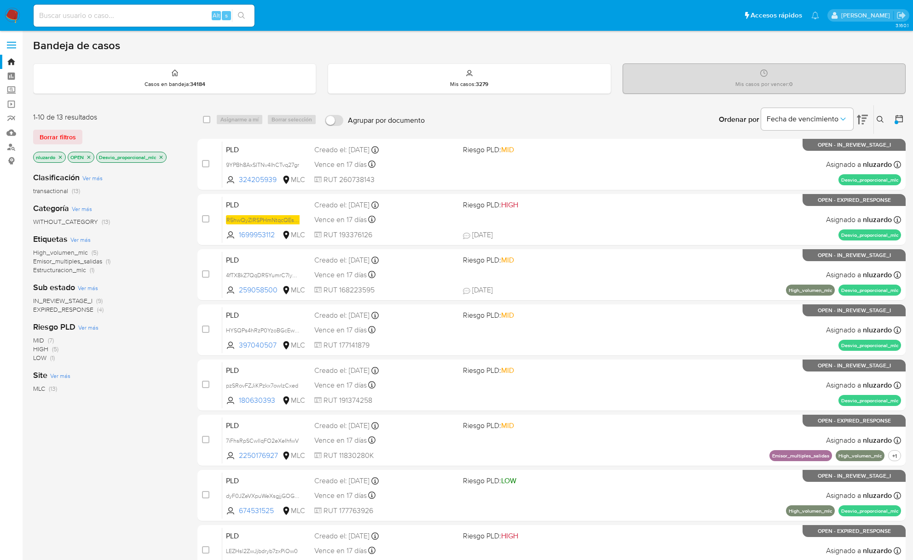
drag, startPoint x: 306, startPoint y: 182, endPoint x: 181, endPoint y: 238, distance: 137.4
click at [183, 237] on div "1-10 de 13 resultados Borrar filtros nluzardo OPEN Desvio_proporcional_mlc Clas…" at bounding box center [469, 413] width 872 height 616
click at [177, 238] on div "Etiquetas Ver más High_volumen_mlc (5) Emisor_multiples_salidas (1) Estructurac…" at bounding box center [108, 254] width 150 height 41
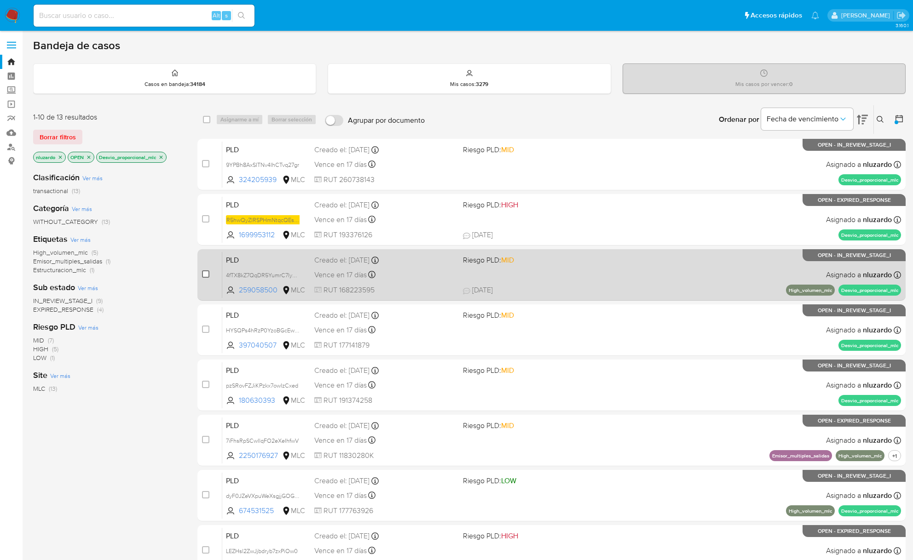
click at [203, 275] on input "checkbox" at bounding box center [205, 274] width 7 height 7
checkbox input "true"
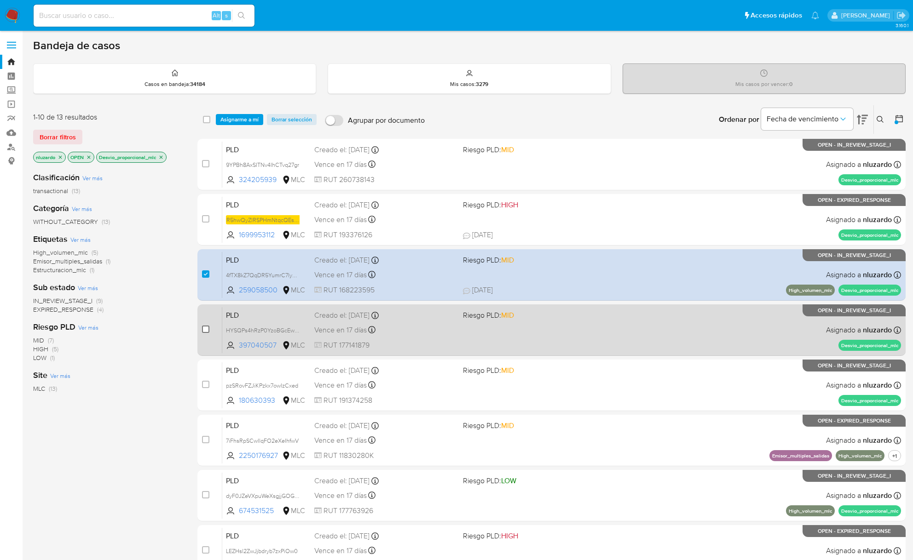
click at [207, 329] on input "checkbox" at bounding box center [205, 329] width 7 height 7
checkbox input "true"
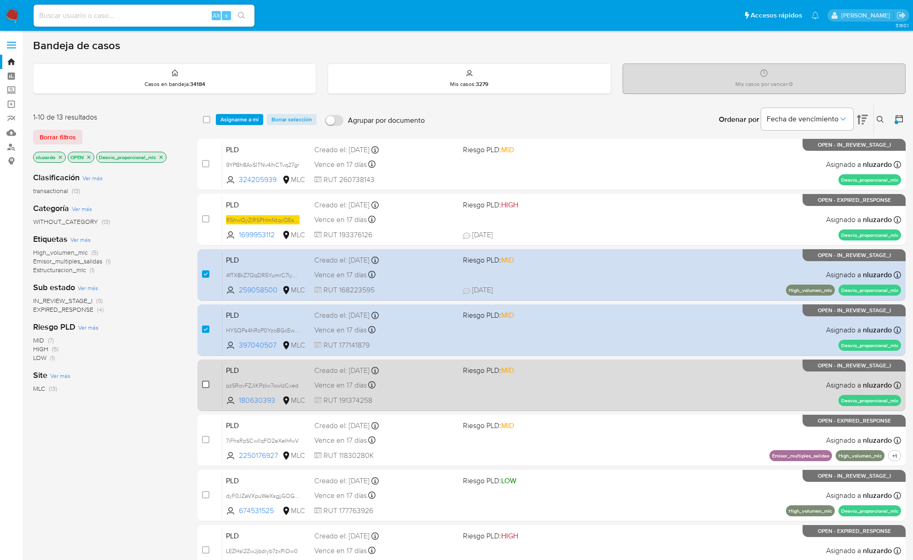
click at [205, 387] on input "checkbox" at bounding box center [205, 384] width 7 height 7
checkbox input "true"
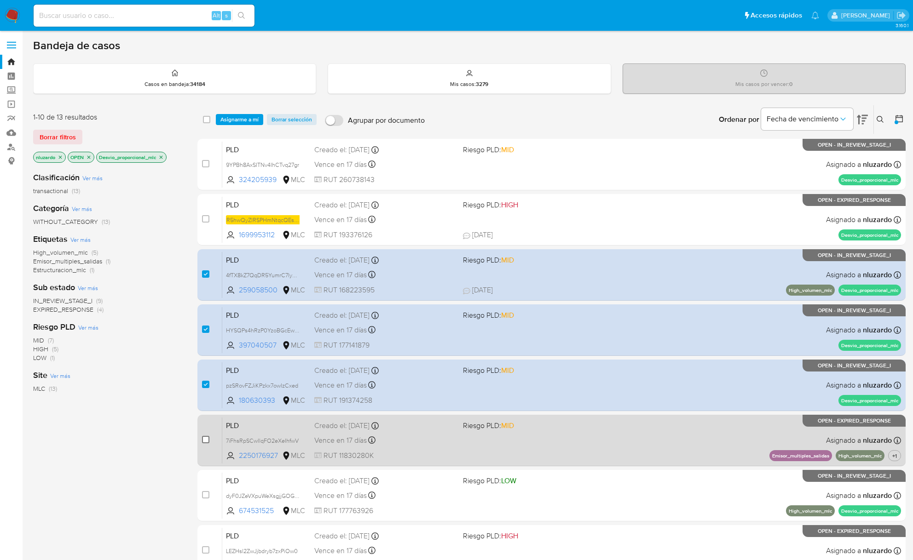
click at [204, 442] on input "checkbox" at bounding box center [205, 439] width 7 height 7
checkbox input "true"
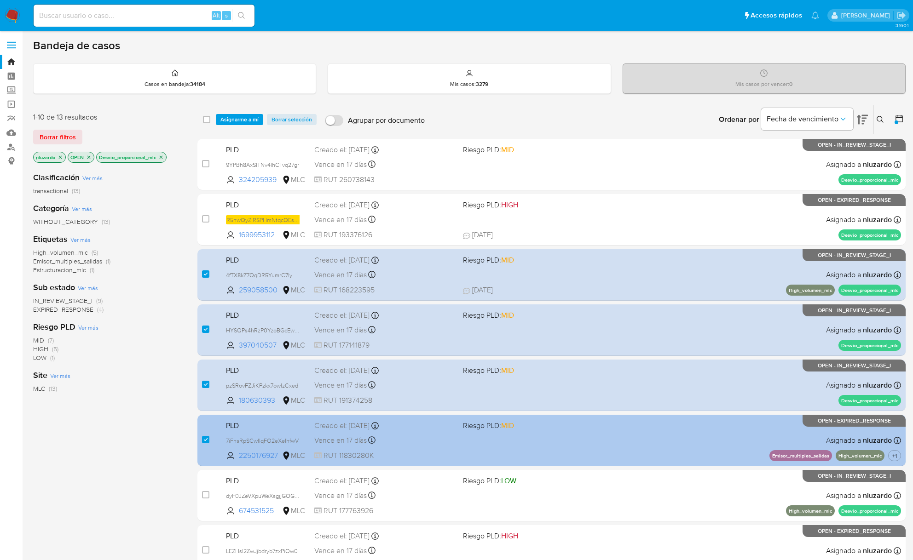
scroll to position [61, 0]
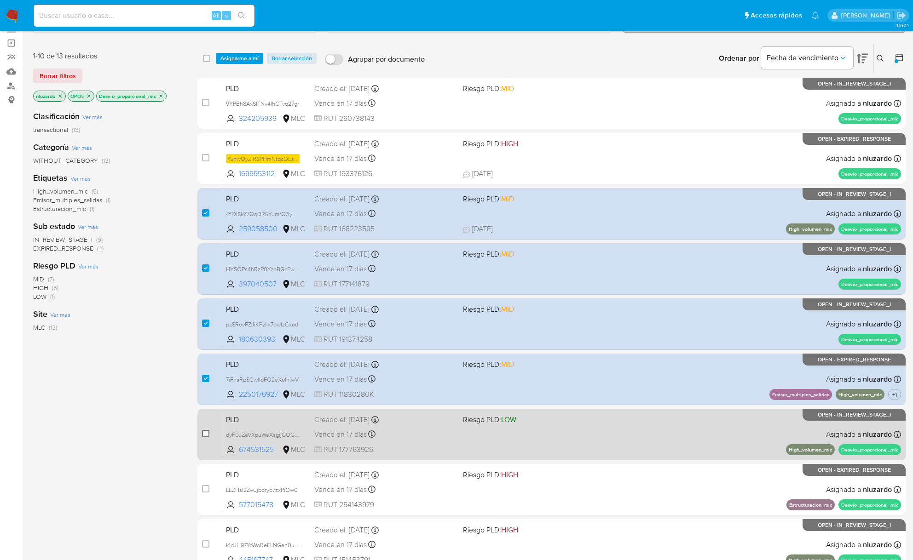
click at [203, 433] on input "checkbox" at bounding box center [205, 433] width 7 height 7
checkbox input "true"
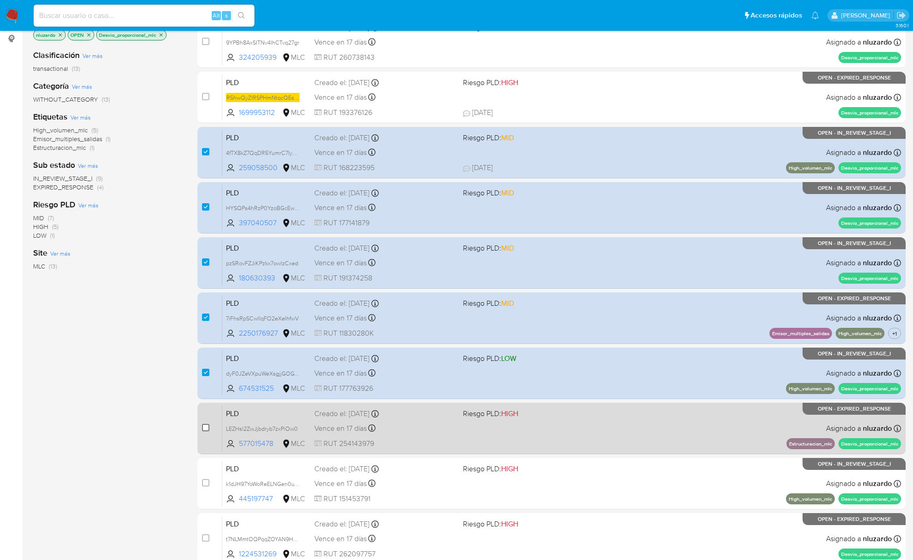
click at [204, 426] on input "checkbox" at bounding box center [205, 427] width 7 height 7
checkbox input "true"
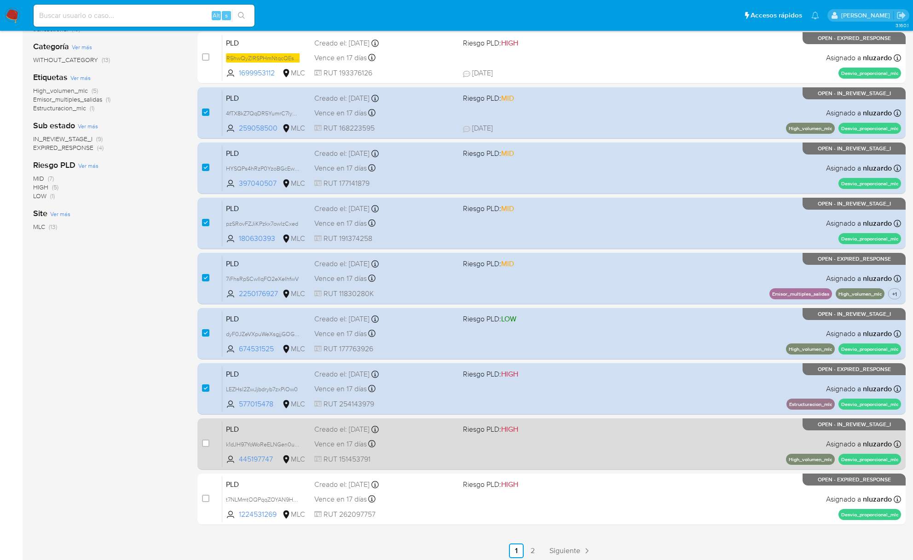
scroll to position [184, 0]
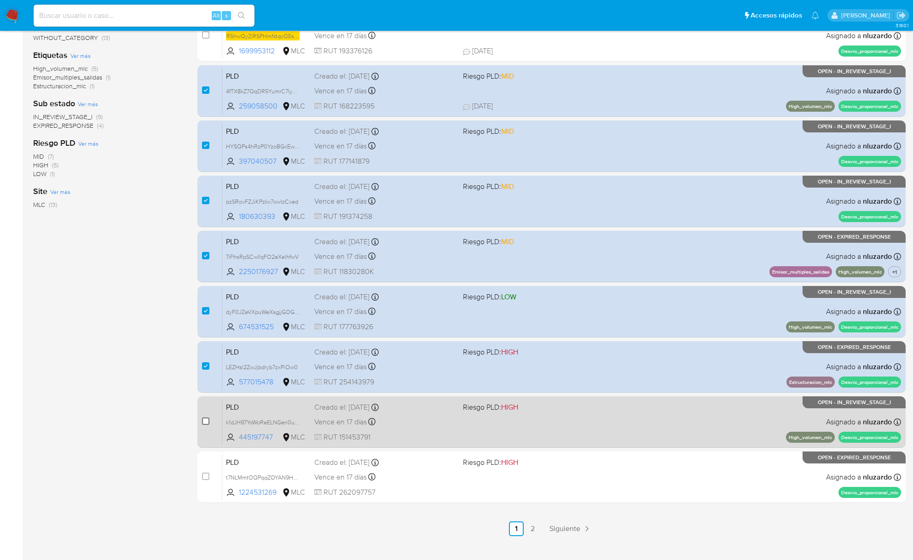
click at [208, 422] on input "checkbox" at bounding box center [205, 421] width 7 height 7
checkbox input "true"
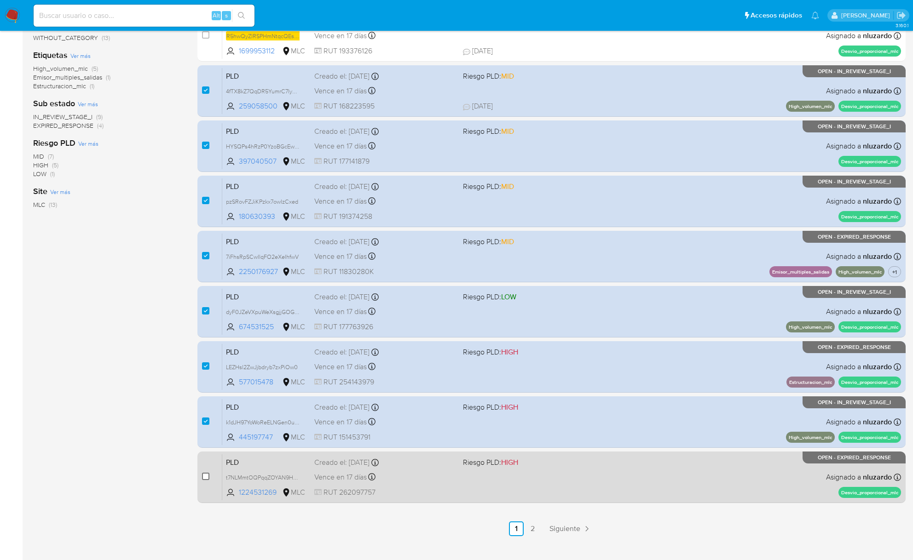
click at [208, 473] on input "checkbox" at bounding box center [205, 476] width 7 height 7
checkbox input "true"
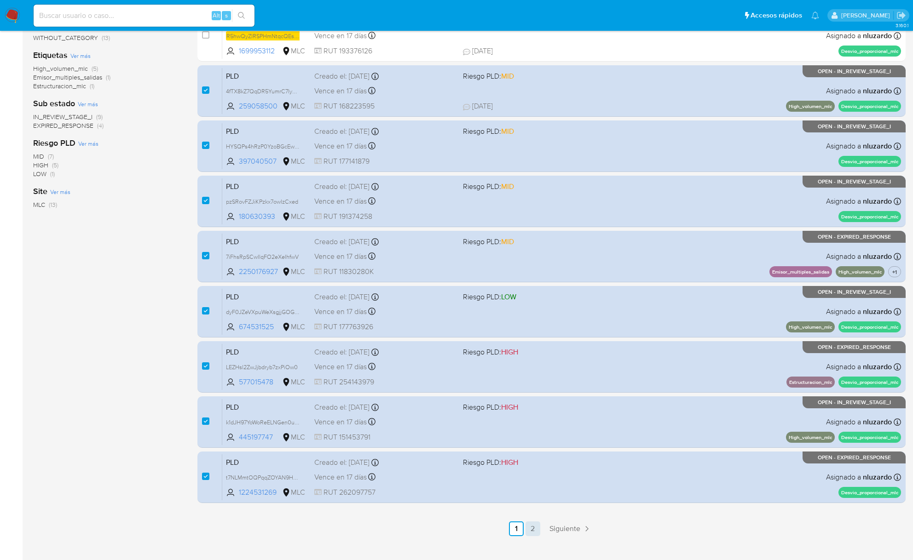
click at [529, 528] on link "2" at bounding box center [532, 529] width 15 height 15
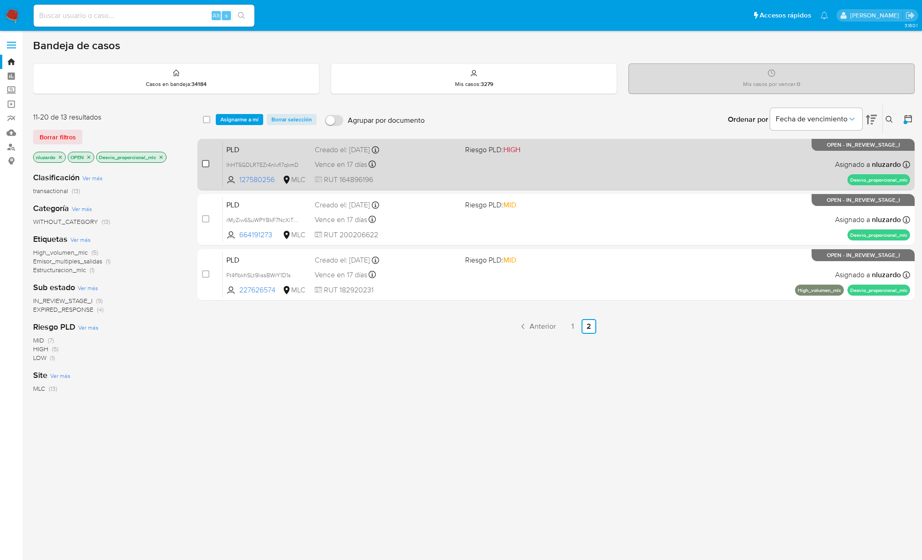
click at [206, 162] on input "checkbox" at bounding box center [205, 163] width 7 height 7
checkbox input "true"
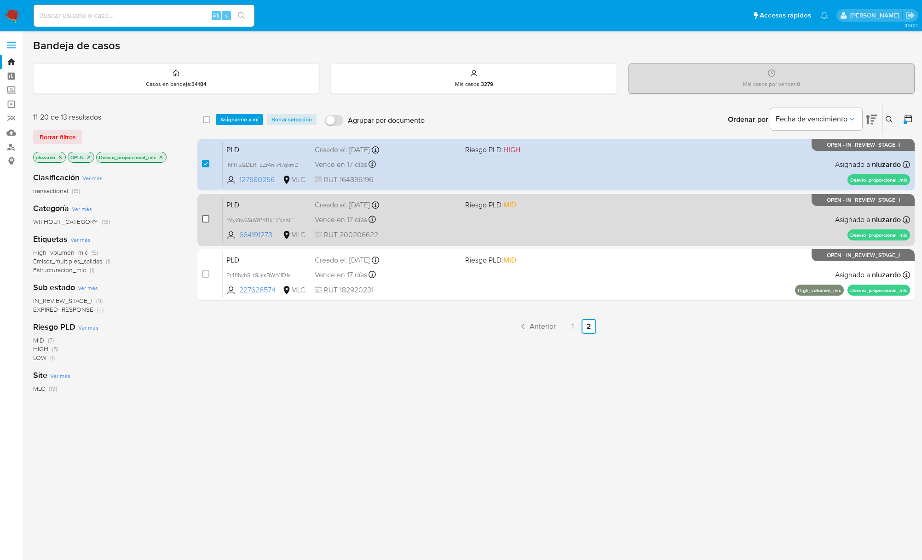
click at [205, 219] on input "checkbox" at bounding box center [205, 218] width 7 height 7
checkbox input "true"
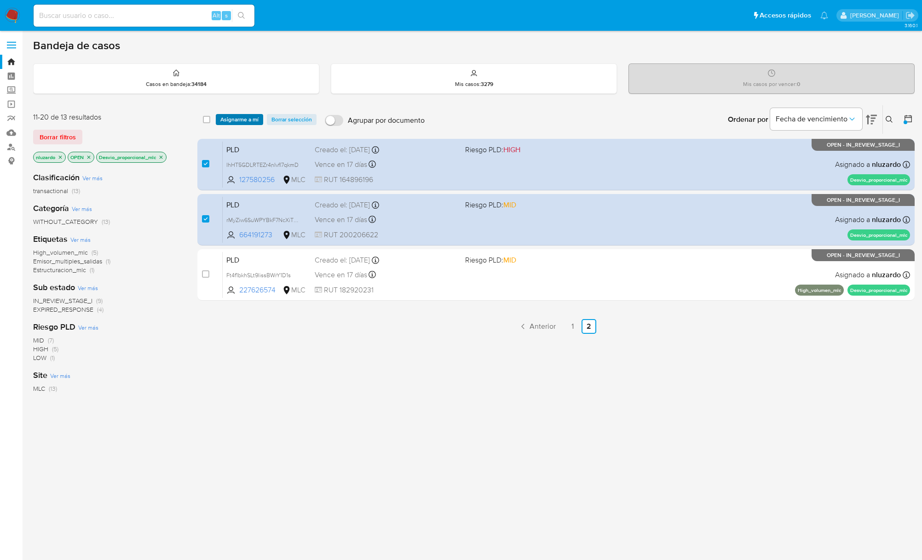
click at [248, 117] on span "Asignarme a mí" at bounding box center [239, 119] width 38 height 9
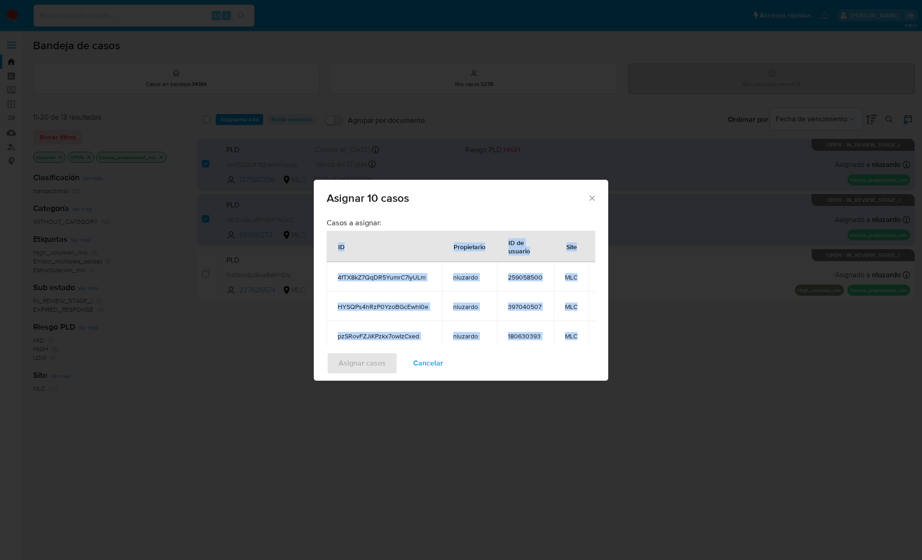
copy table "ID Propietario ID de usuario Site 4fTX8kZ7QqDR5YumrC7lyULm nluzardo 259058500 M…"
drag, startPoint x: 533, startPoint y: 266, endPoint x: 332, endPoint y: 251, distance: 201.1
click at [332, 251] on table "ID Propietario ID de usuario Site 4fTX8kZ7QqDR5YumrC7lyULm nluzardo 259058500 M…" at bounding box center [474, 394] width 295 height 326
click at [428, 364] on span "Cancelar" at bounding box center [428, 363] width 30 height 20
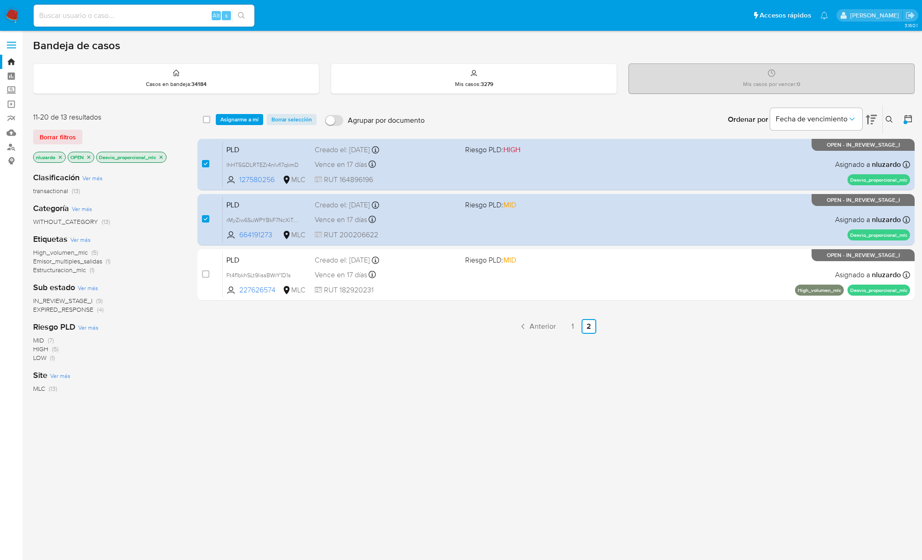
click at [563, 424] on div "select-all-cases-checkbox Asignarme a mí Borrar selección Agrupar por documento…" at bounding box center [555, 313] width 717 height 417
click at [161, 156] on icon "close-filter" at bounding box center [161, 158] width 6 height 6
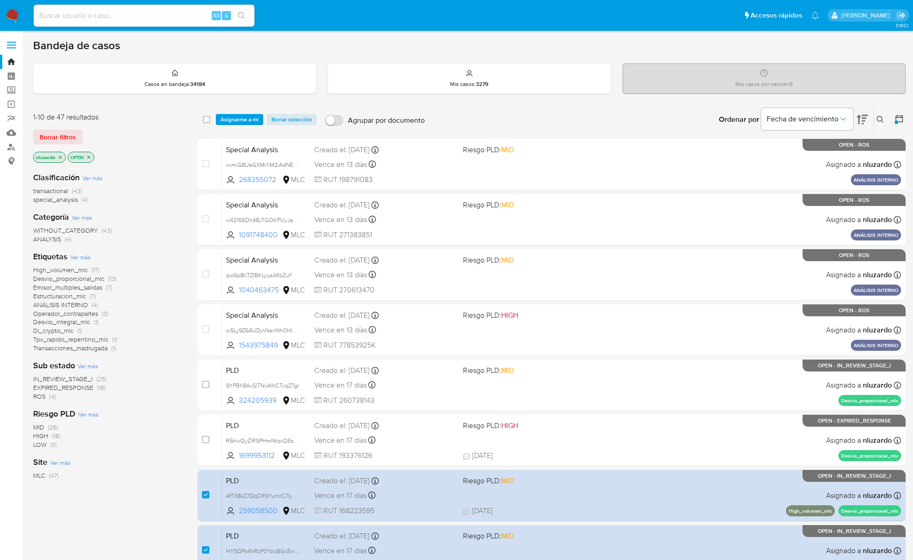
click at [210, 119] on div "select-all-cases-checkbox" at bounding box center [208, 119] width 11 height 11
click at [207, 120] on input "checkbox" at bounding box center [206, 119] width 7 height 7
checkbox input "true"
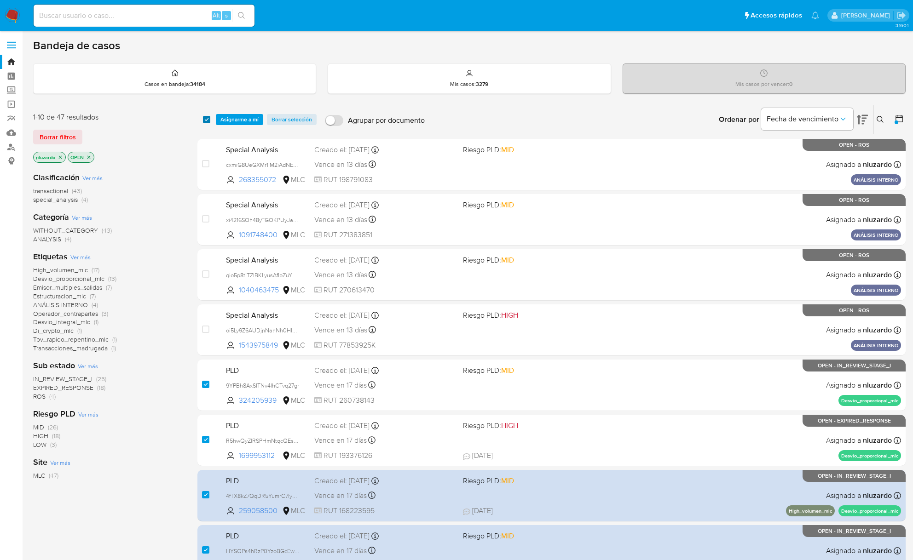
checkbox input "true"
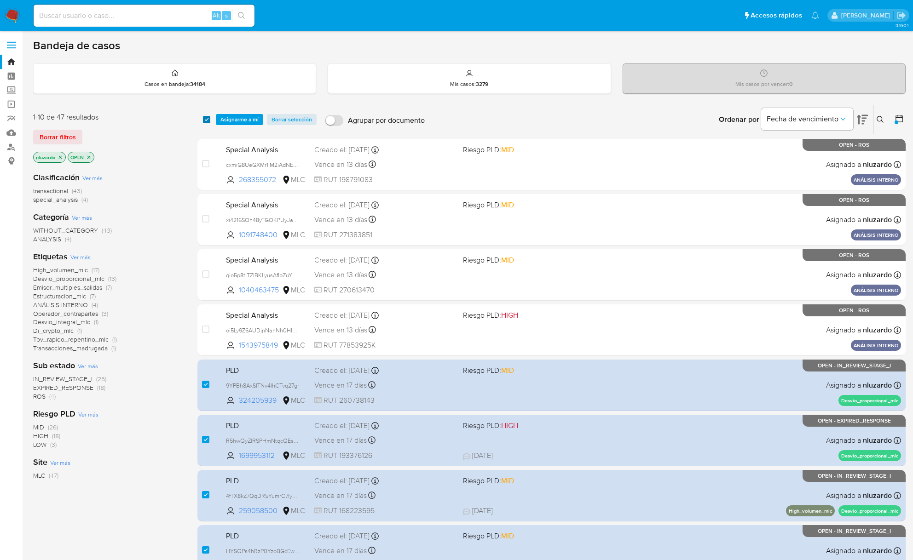
click at [207, 120] on input "checkbox" at bounding box center [206, 119] width 7 height 7
checkbox input "false"
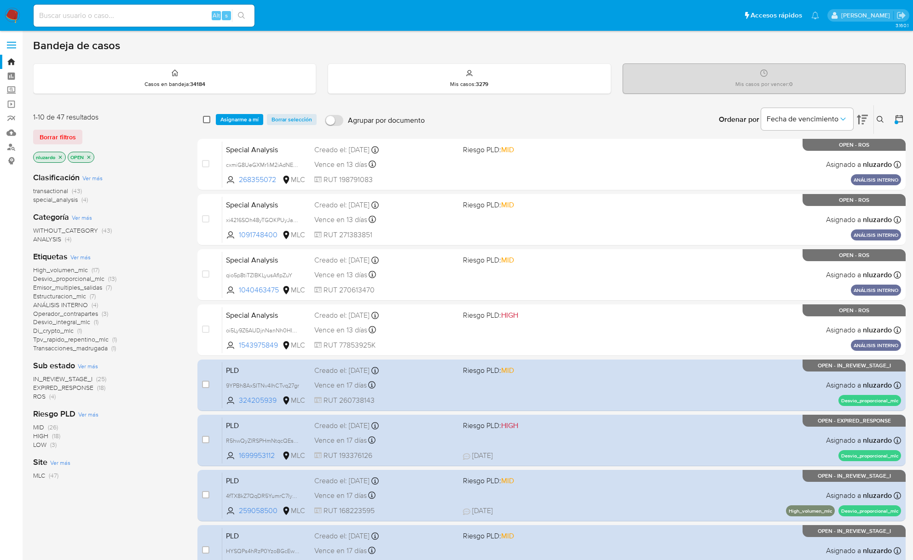
checkbox input "false"
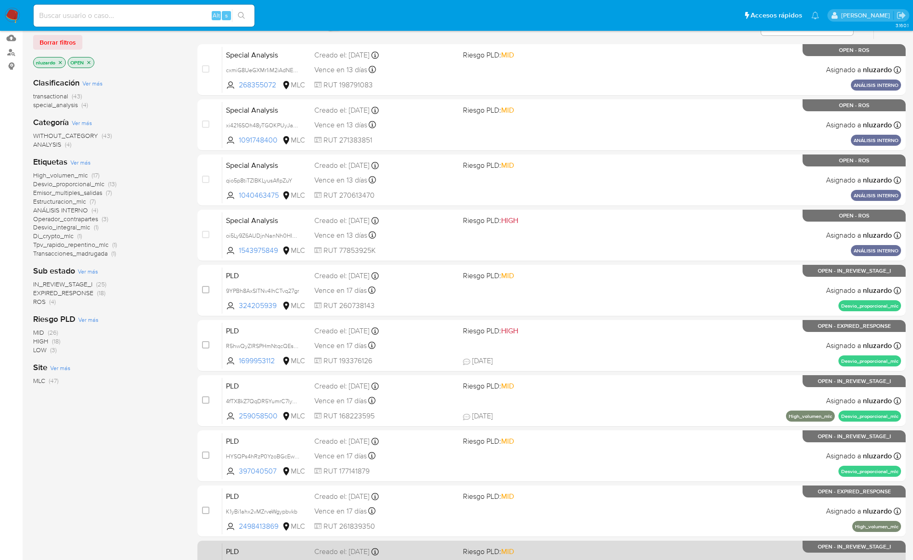
scroll to position [199, 0]
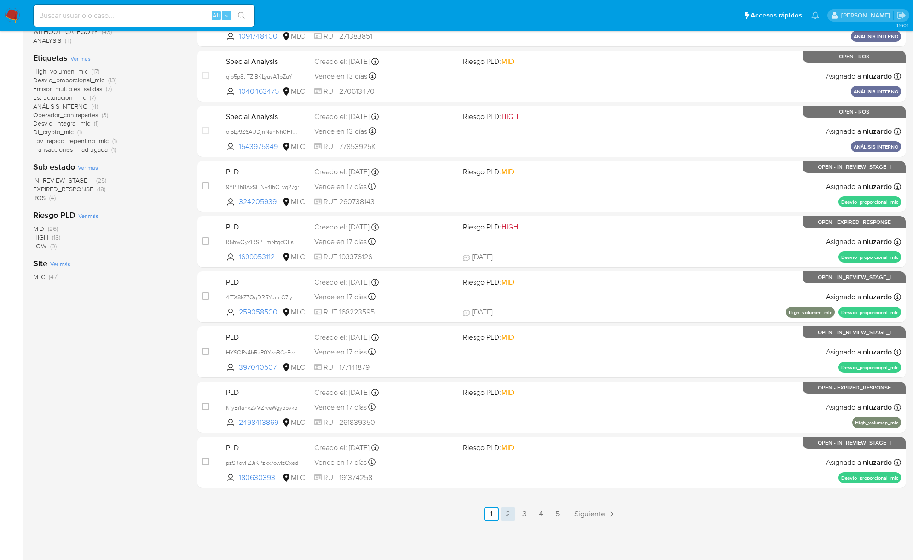
click at [515, 511] on link "2" at bounding box center [508, 514] width 15 height 15
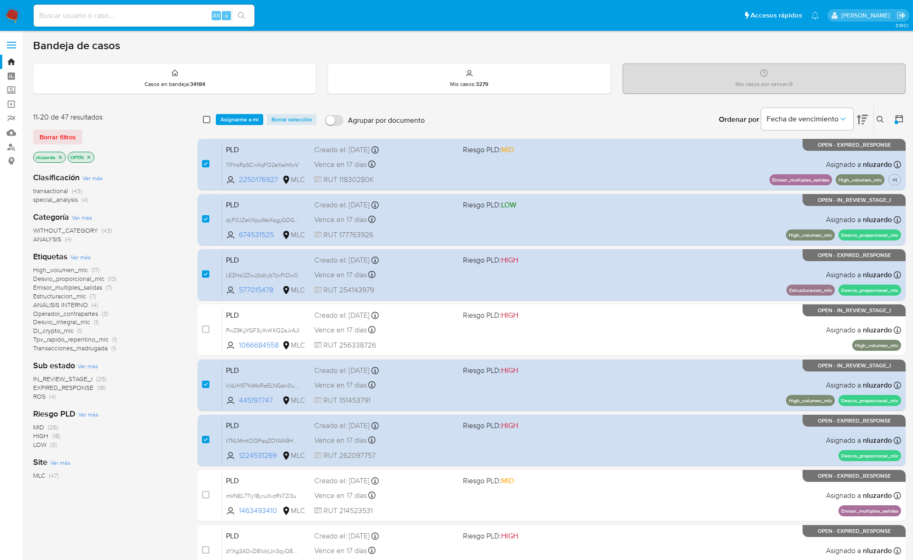
click at [205, 120] on input "checkbox" at bounding box center [206, 119] width 7 height 7
checkbox input "true"
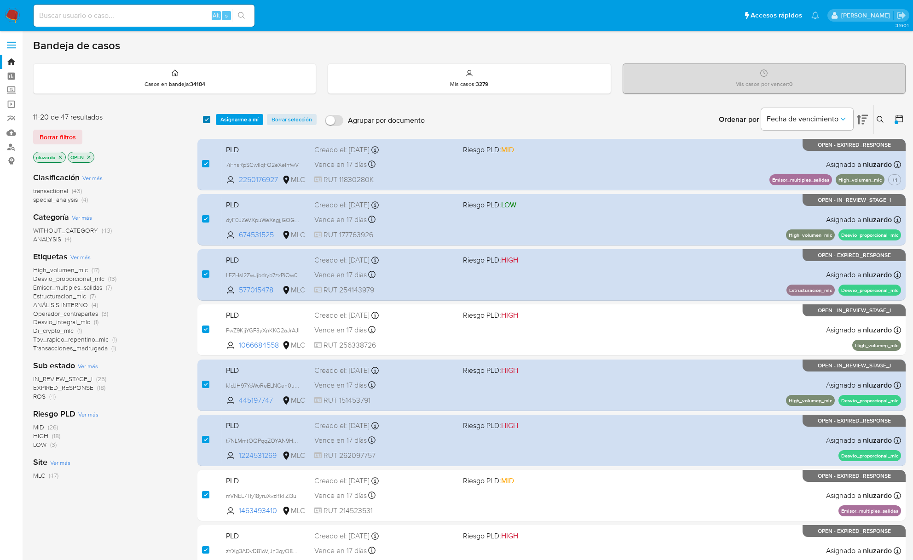
checkbox input "true"
click at [205, 120] on input "checkbox" at bounding box center [206, 119] width 7 height 7
checkbox input "false"
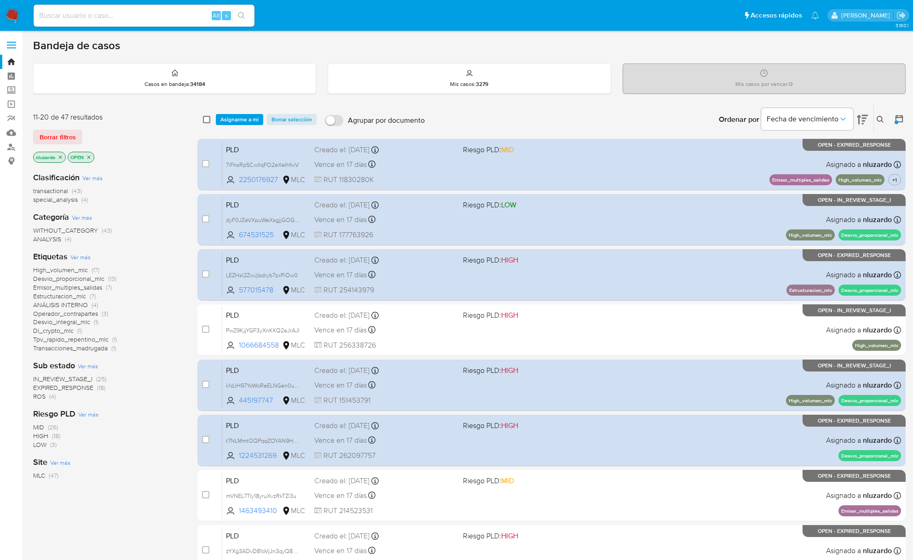
checkbox input "false"
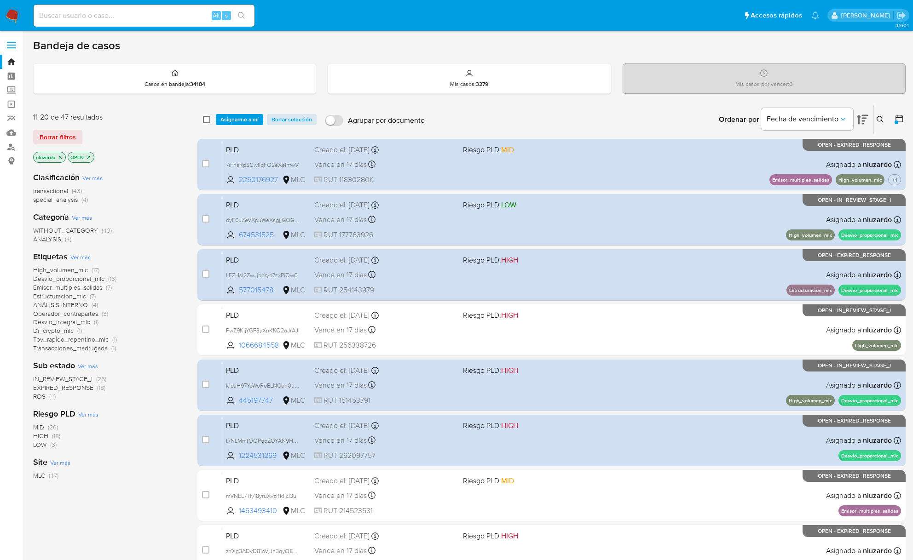
checkbox input "false"
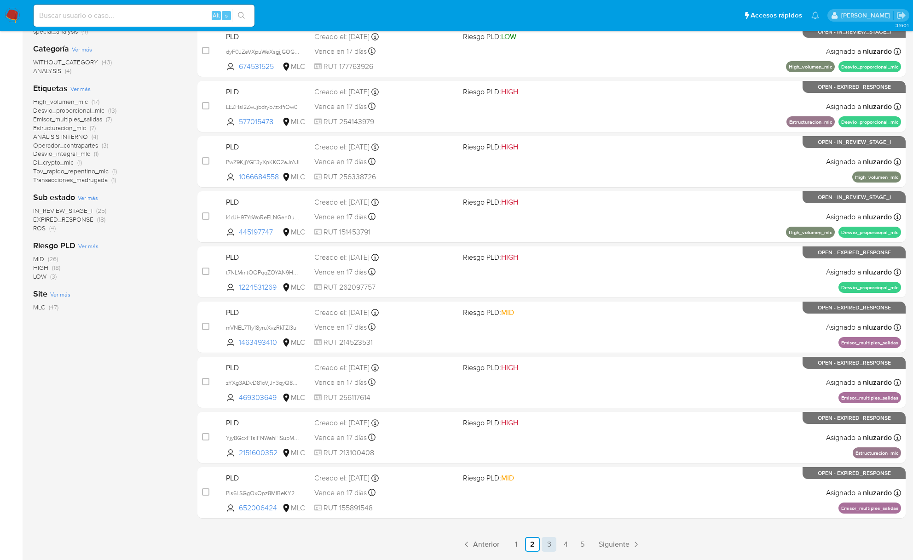
scroll to position [199, 0]
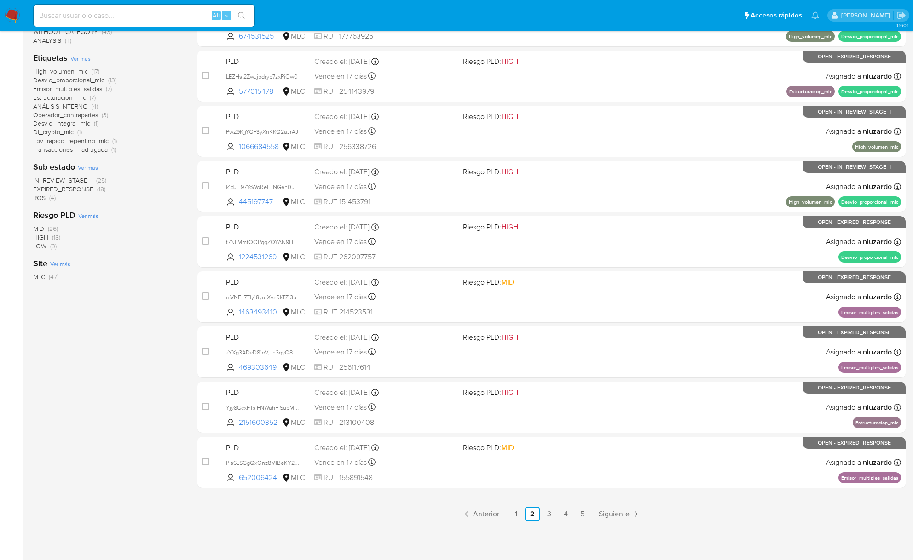
click at [547, 525] on div "3.160.1" at bounding box center [469, 196] width 872 height 717
click at [547, 514] on link "3" at bounding box center [549, 514] width 15 height 15
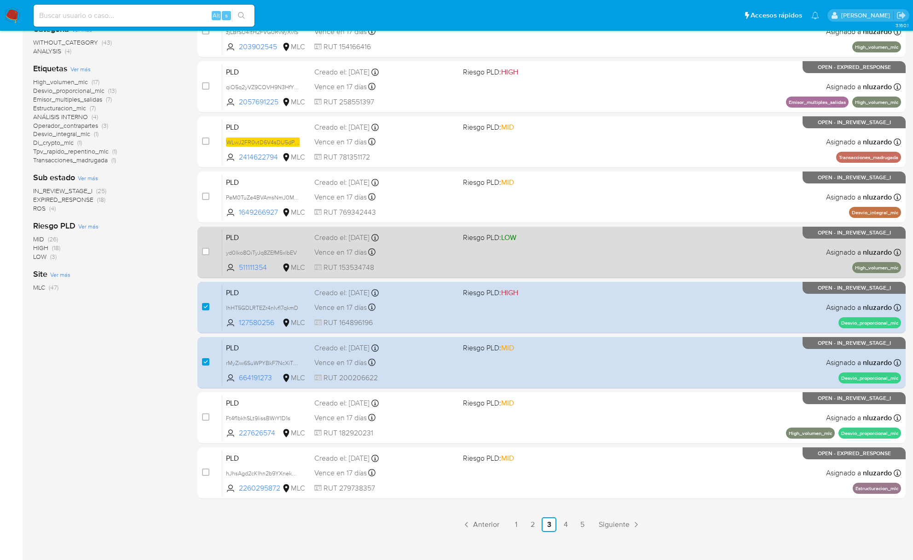
scroll to position [199, 0]
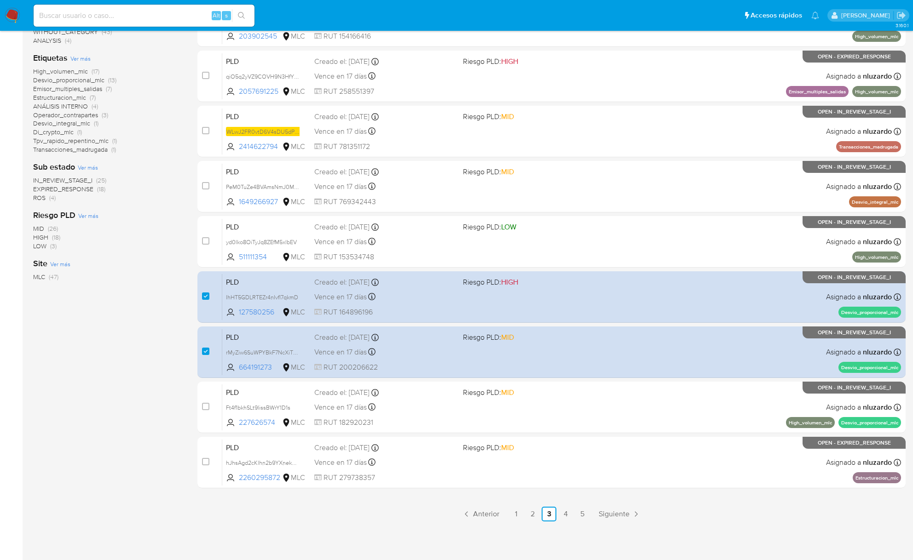
drag, startPoint x: 281, startPoint y: 147, endPoint x: 152, endPoint y: 301, distance: 200.5
click at [155, 299] on div "21-30 de 47 resultados Borrar filtros nluzardo OPEN Clasificación Ver más trans…" at bounding box center [469, 214] width 872 height 616
click at [148, 304] on div "21-30 de 47 resultados Borrar filtros nluzardo OPEN Clasificación Ver más trans…" at bounding box center [108, 214] width 150 height 616
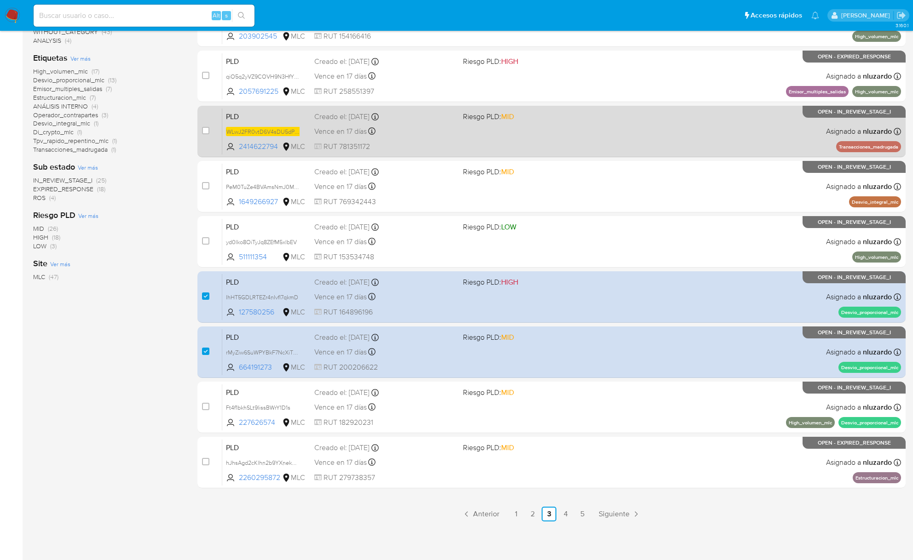
click at [476, 138] on div "PLD WLwJ2FR0vtD6V4sDU5dPWdaY 2414622794 MLC Riesgo PLD: MID Creado el: 12/07/20…" at bounding box center [561, 131] width 679 height 46
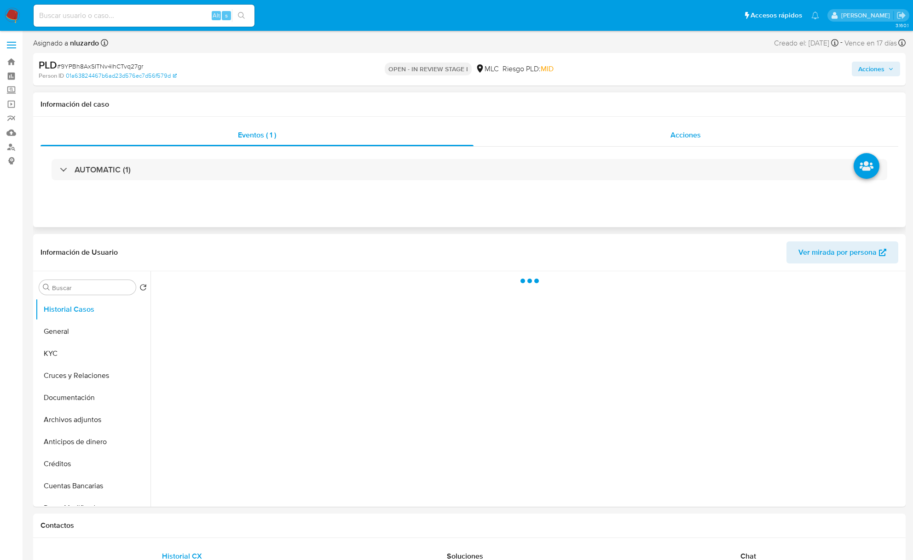
click at [647, 135] on div "Acciones" at bounding box center [685, 135] width 425 height 22
select select "10"
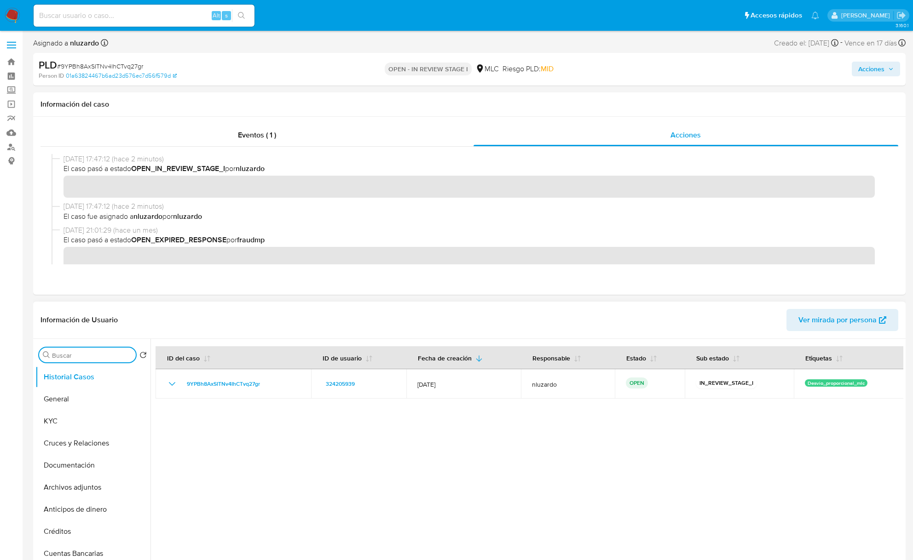
click at [90, 358] on input "Buscar" at bounding box center [92, 356] width 80 height 8
type input "AD"
click at [79, 398] on button "Archivos adjuntos" at bounding box center [89, 399] width 108 height 22
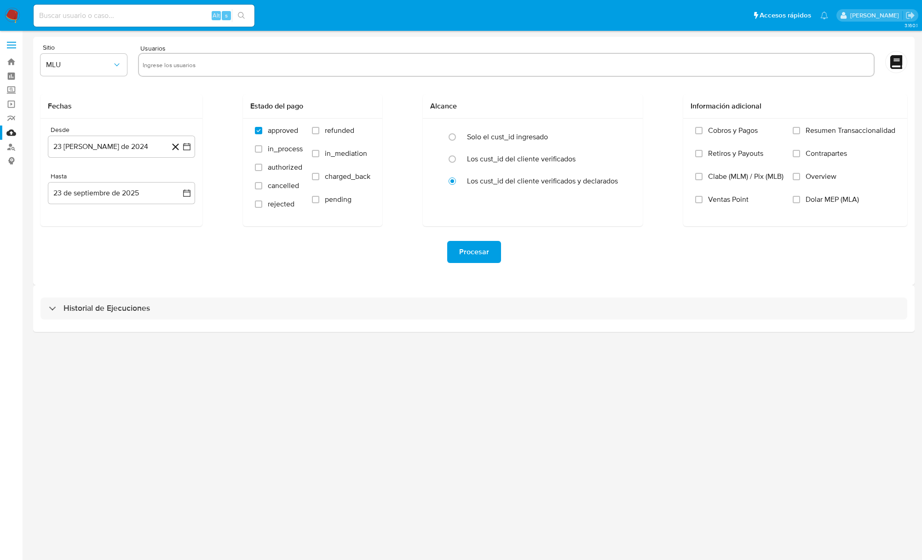
click at [199, 70] on input "text" at bounding box center [506, 65] width 727 height 15
click at [56, 63] on span "MLU" at bounding box center [79, 64] width 66 height 9
click at [76, 222] on div "MLC" at bounding box center [81, 222] width 70 height 22
click at [166, 62] on input "text" at bounding box center [506, 65] width 727 height 15
type input "259058500, 397040507, 180630393, 2250176927, 674531525, 577015478, 445197747, 1…"
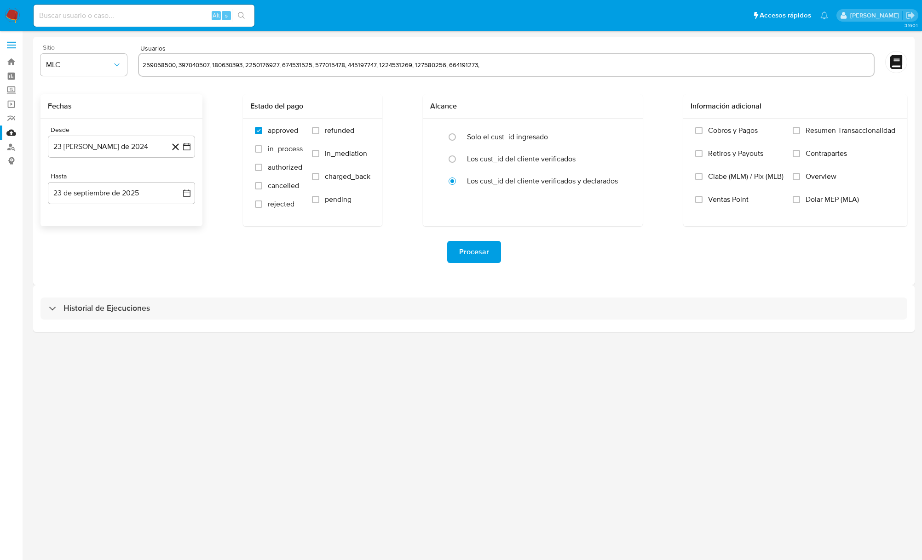
click at [104, 106] on h2 "Fechas" at bounding box center [121, 106] width 147 height 9
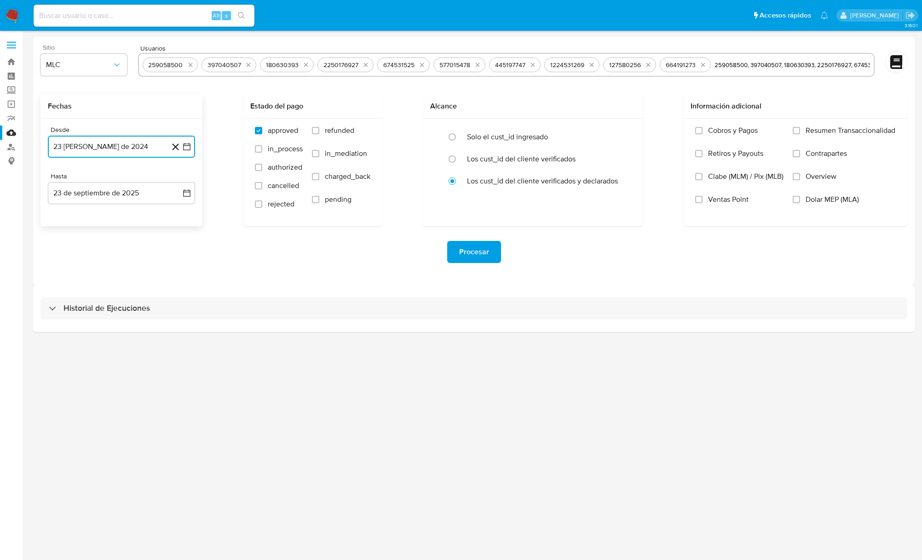
click at [102, 146] on button "23 de agosto de 2024" at bounding box center [121, 147] width 147 height 22
click at [177, 177] on icon "Mes siguiente" at bounding box center [178, 180] width 11 height 11
click at [84, 251] on button "10" at bounding box center [84, 251] width 15 height 15
click at [78, 194] on button "23 de septiembre de 2025" at bounding box center [121, 193] width 147 height 22
click at [85, 278] on button "9" at bounding box center [84, 279] width 15 height 15
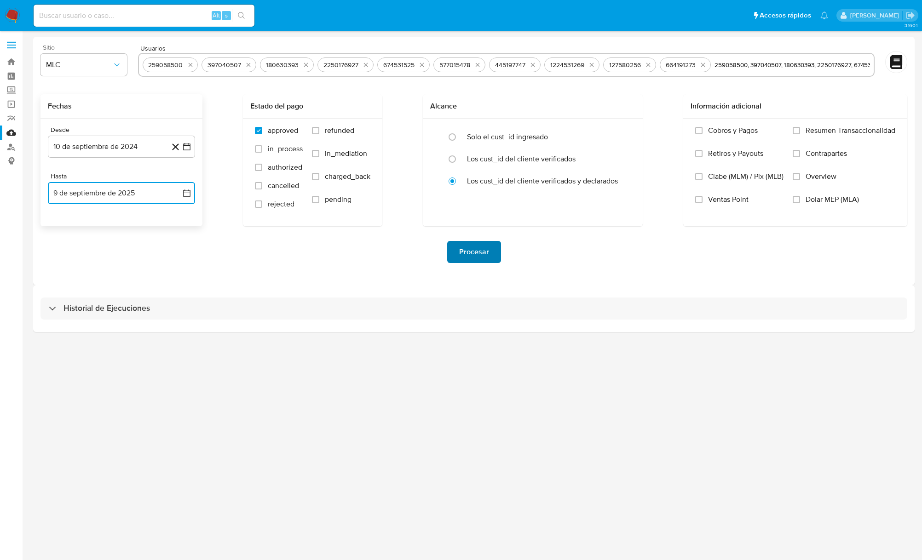
click at [460, 254] on span "Procesar" at bounding box center [474, 252] width 30 height 20
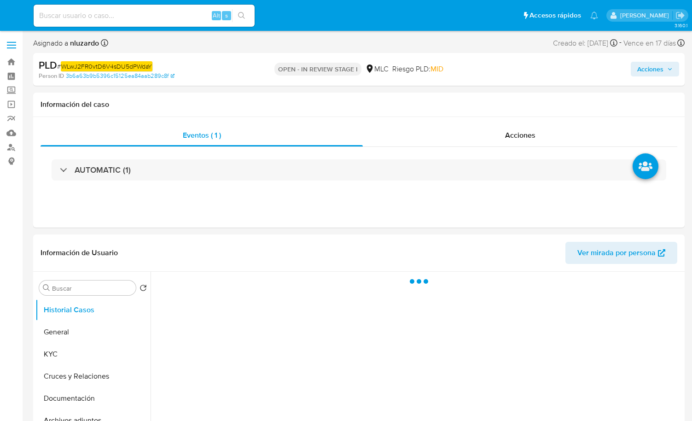
select select "10"
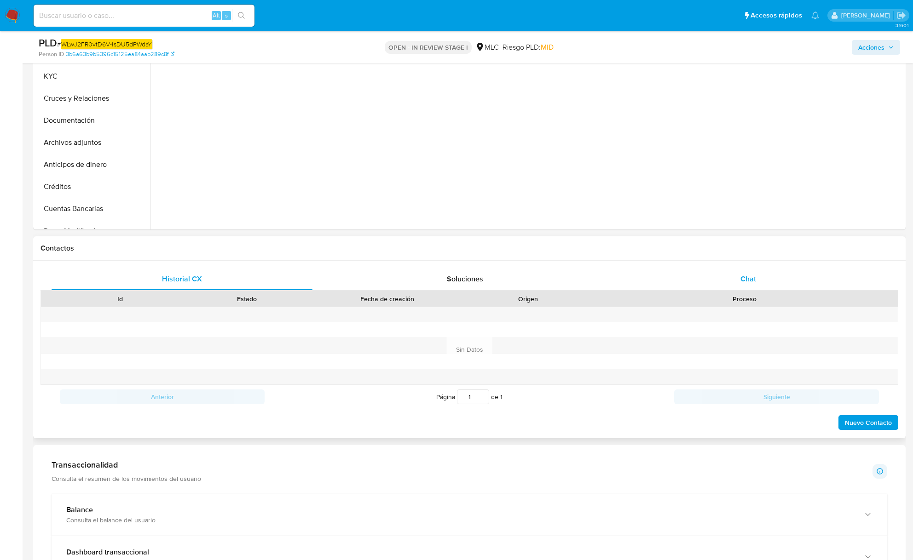
scroll to position [245, 0]
click at [691, 280] on div "Chat" at bounding box center [747, 279] width 261 height 22
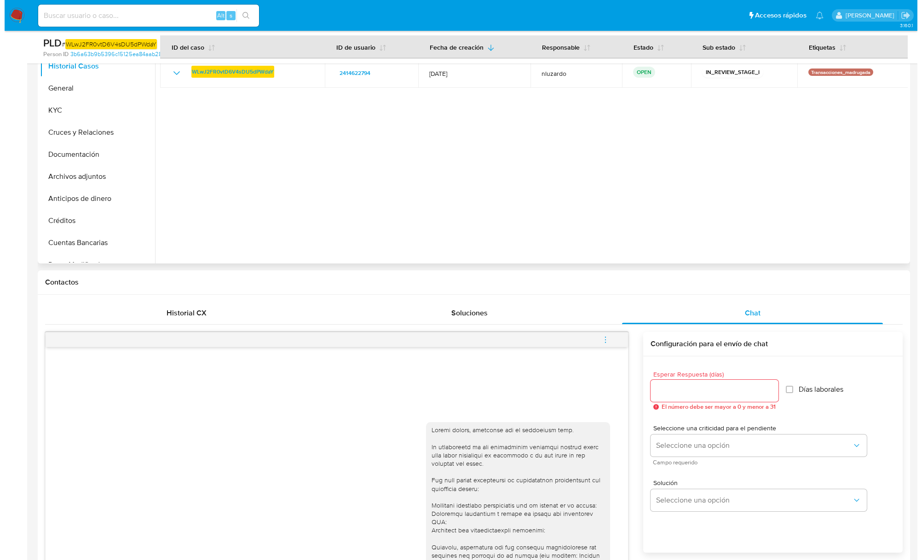
scroll to position [0, 0]
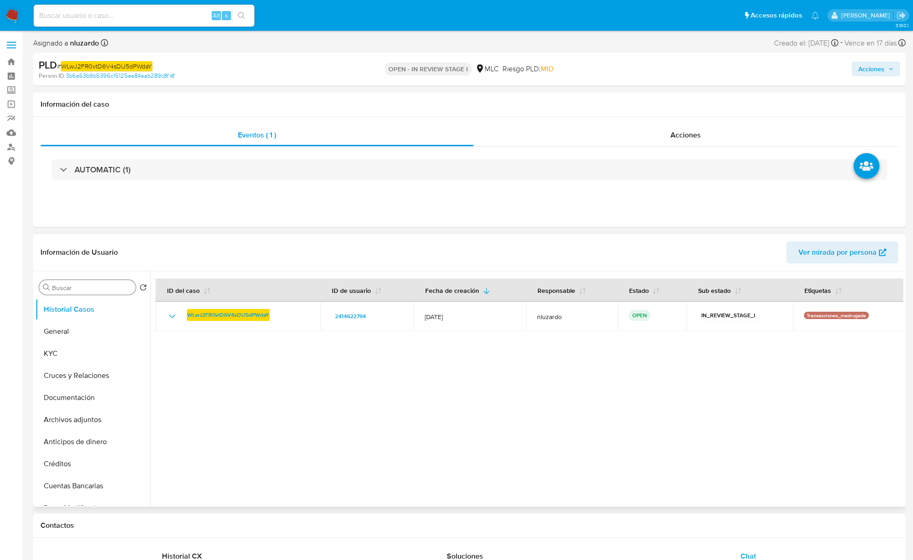
click at [89, 291] on input "Buscar" at bounding box center [92, 288] width 80 height 8
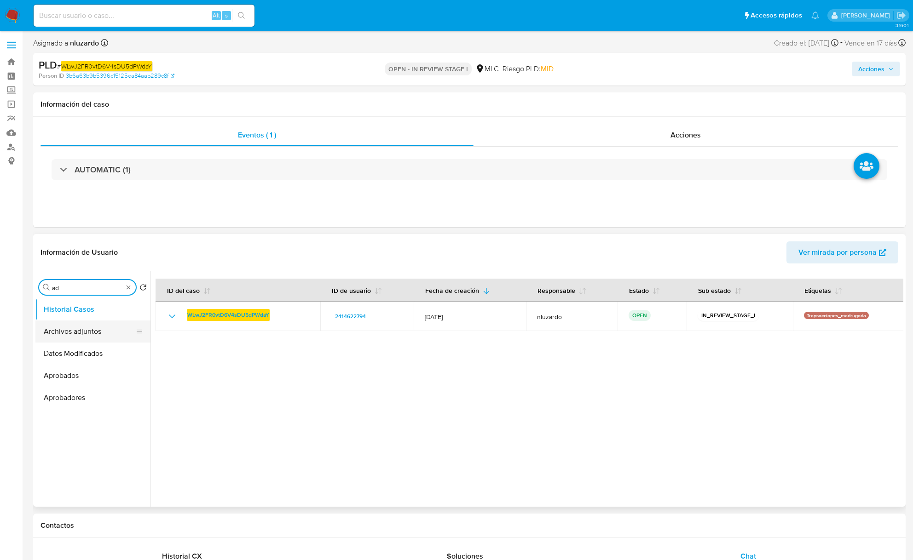
type input "ad"
click at [87, 328] on button "Archivos adjuntos" at bounding box center [89, 332] width 108 height 22
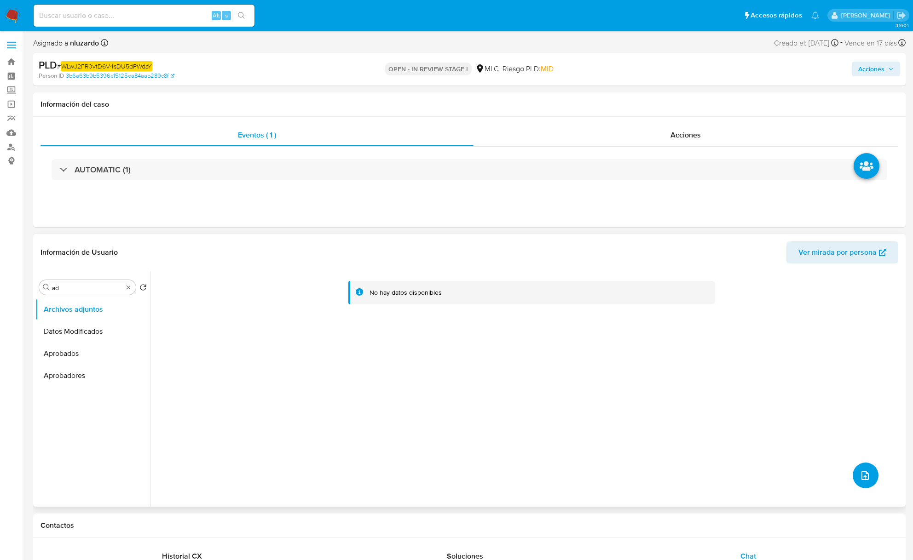
click at [691, 420] on icon "upload-file" at bounding box center [864, 475] width 11 height 11
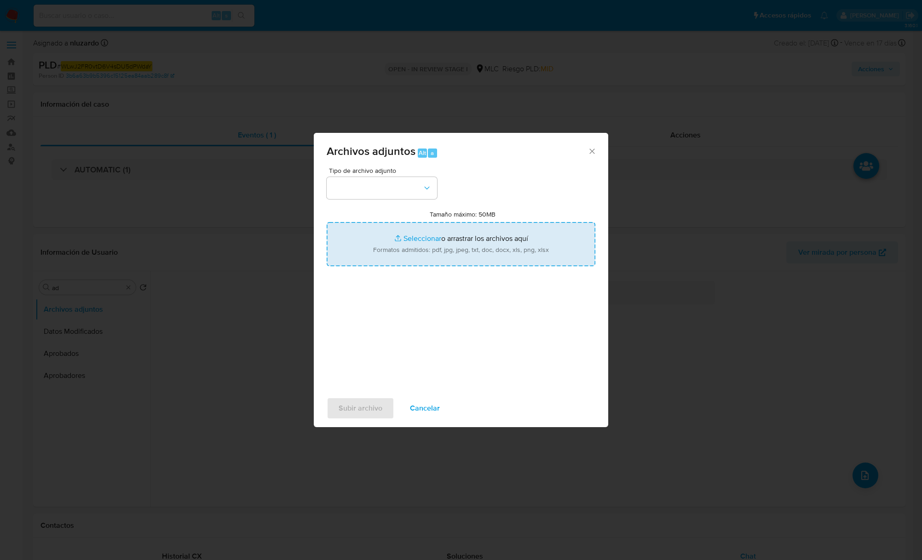
type input "C:\fakepath\2414622794_Tablas_Transaccionales_1.3.0.xlsx"
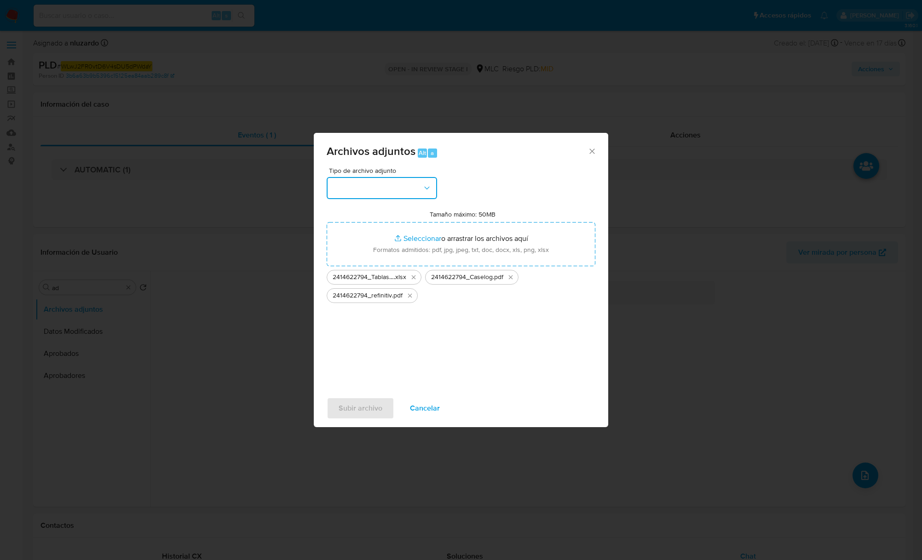
click at [427, 188] on icon "button" at bounding box center [426, 187] width 5 height 3
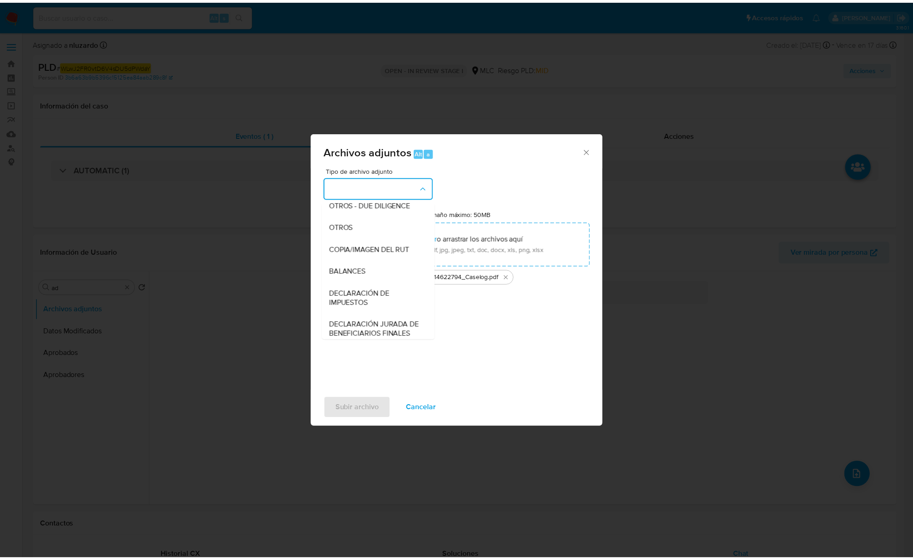
scroll to position [137, 0]
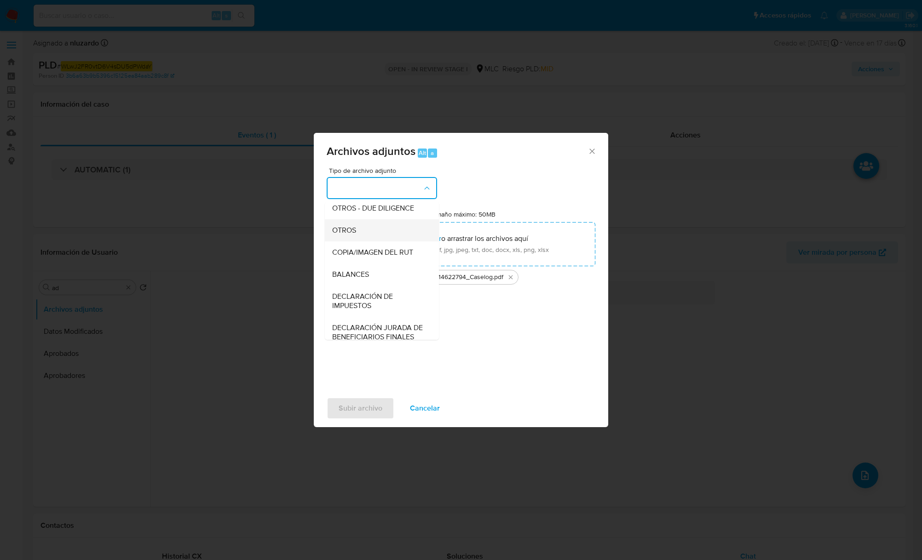
drag, startPoint x: 365, startPoint y: 248, endPoint x: 365, endPoint y: 241, distance: 7.4
click at [365, 241] on div "OTROS" at bounding box center [379, 230] width 94 height 22
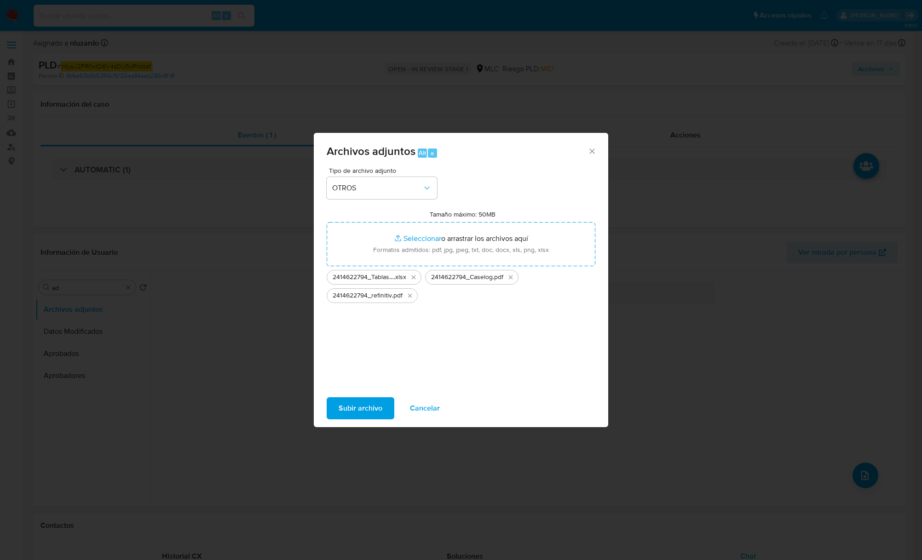
click at [370, 411] on span "Subir archivo" at bounding box center [361, 408] width 44 height 20
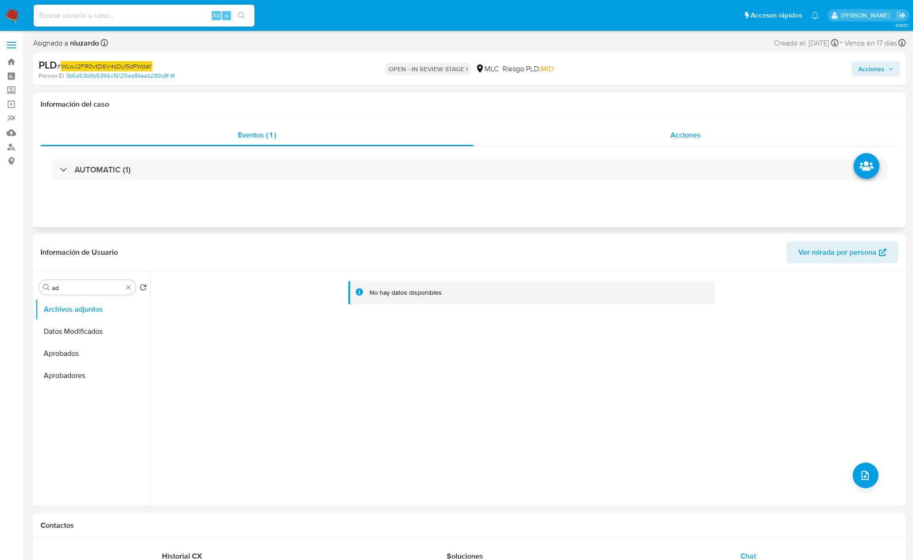
click at [682, 134] on span "Acciones" at bounding box center [685, 135] width 30 height 11
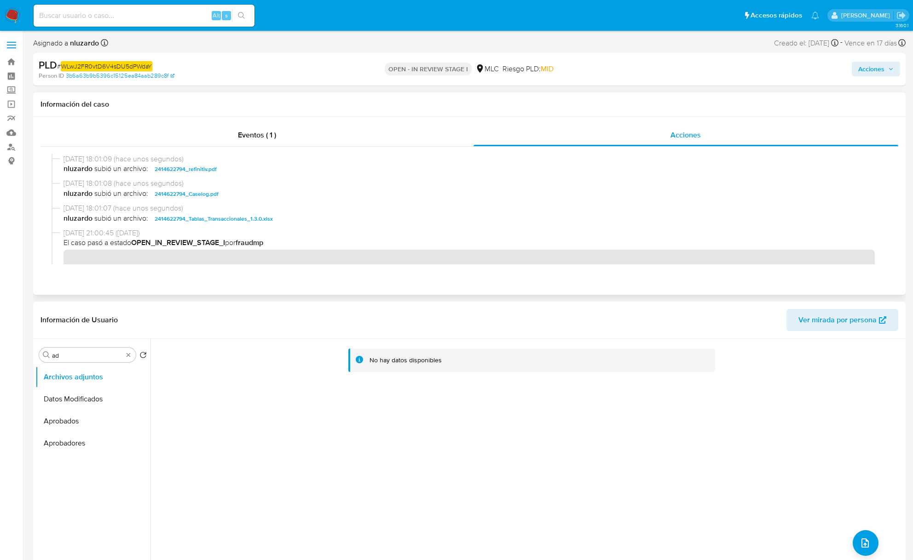
click at [233, 199] on span "nluzardo subió un archivo: 2414622794_Caselog.pdf" at bounding box center [473, 194] width 820 height 11
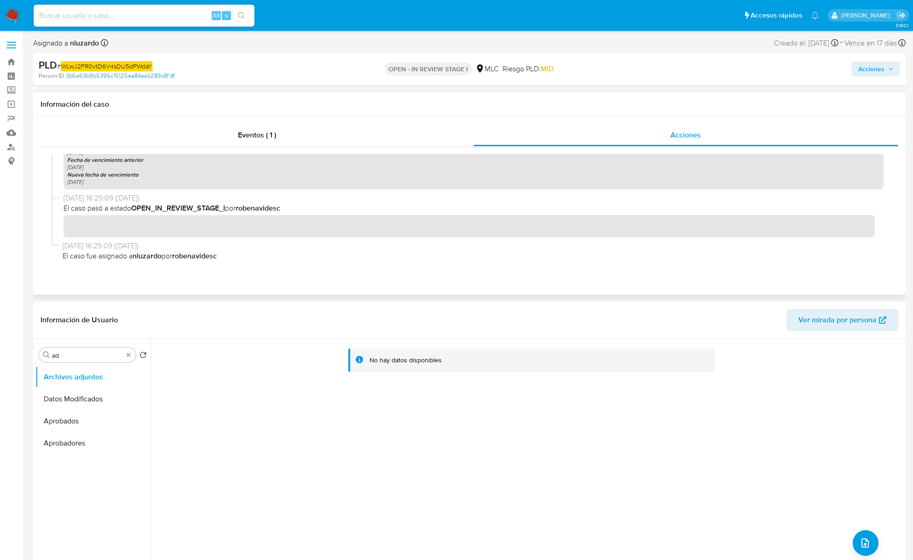
scroll to position [0, 0]
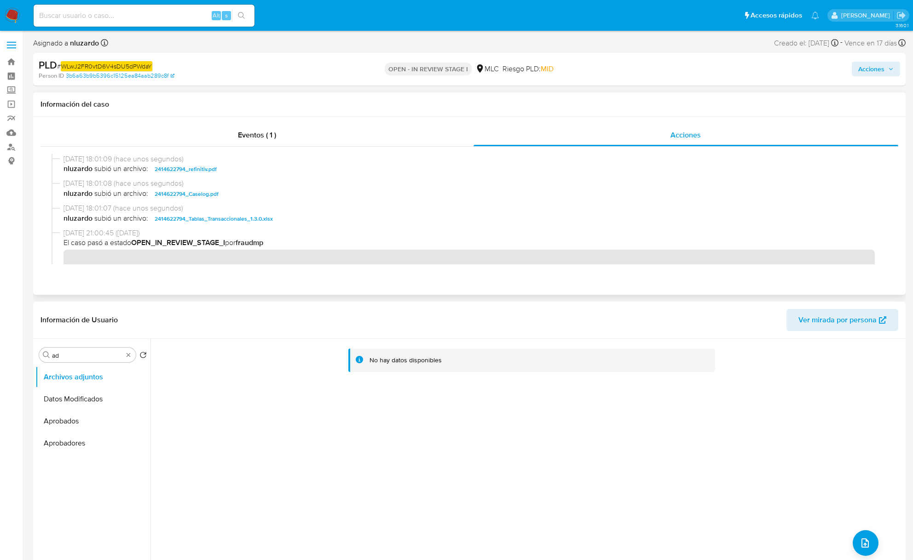
click at [254, 199] on span "nluzardo subió un archivo: 2414622794_Caselog.pdf" at bounding box center [473, 194] width 820 height 11
click at [691, 74] on span "Acciones" at bounding box center [871, 69] width 26 height 15
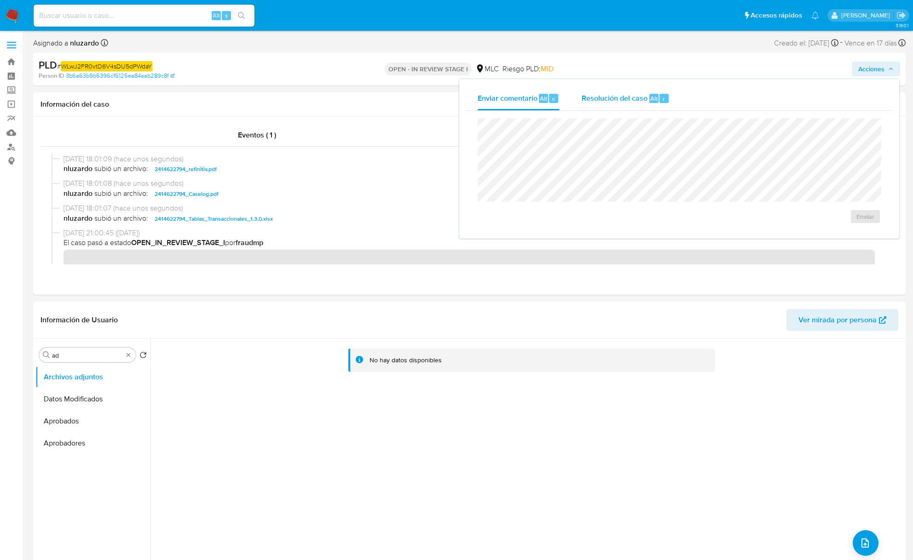
click at [651, 98] on span "Alt" at bounding box center [653, 98] width 7 height 9
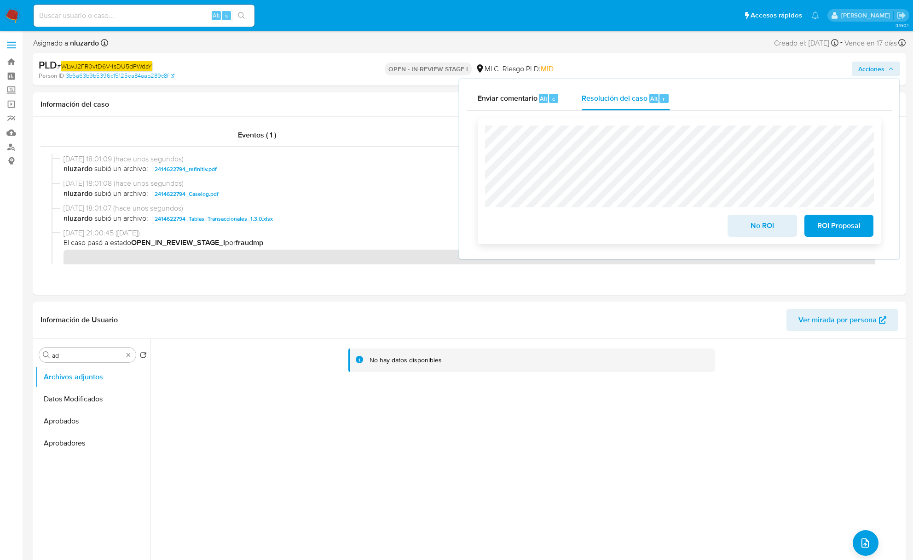
click at [691, 233] on span "ROI Proposal" at bounding box center [838, 226] width 45 height 20
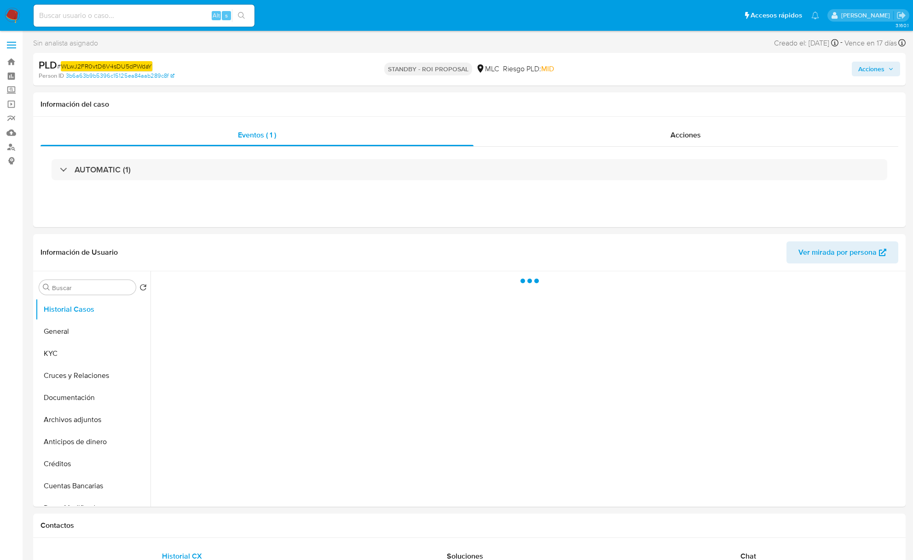
select select "10"
